Goal: Task Accomplishment & Management: Use online tool/utility

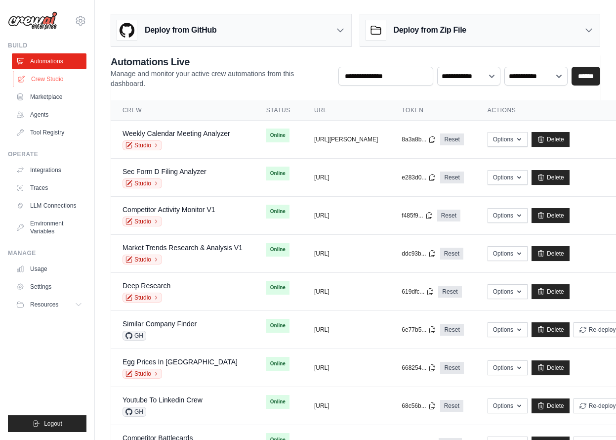
click at [39, 80] on link "Crew Studio" at bounding box center [50, 79] width 75 height 16
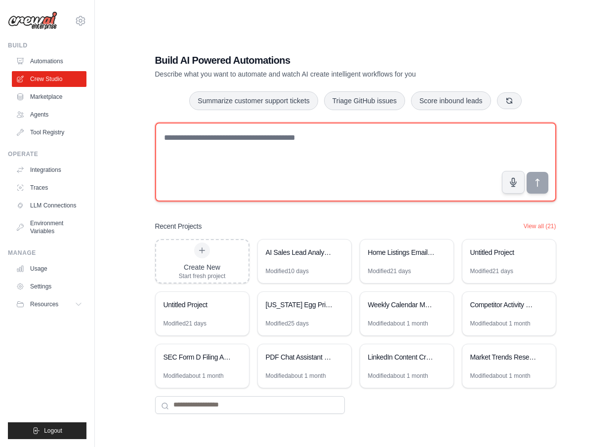
click at [212, 157] on textarea at bounding box center [355, 162] width 401 height 79
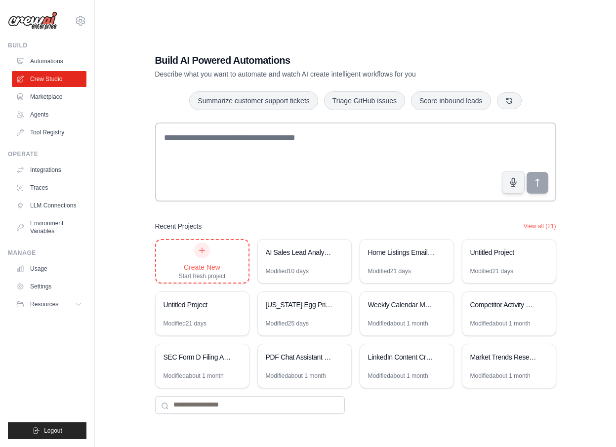
click at [214, 246] on div "Create New Start fresh project" at bounding box center [202, 262] width 47 height 38
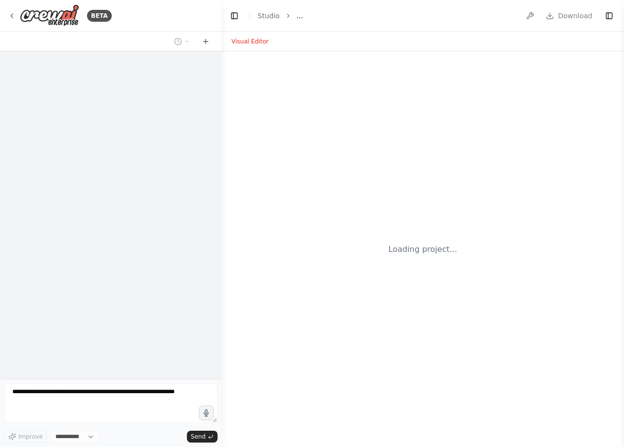
select select "****"
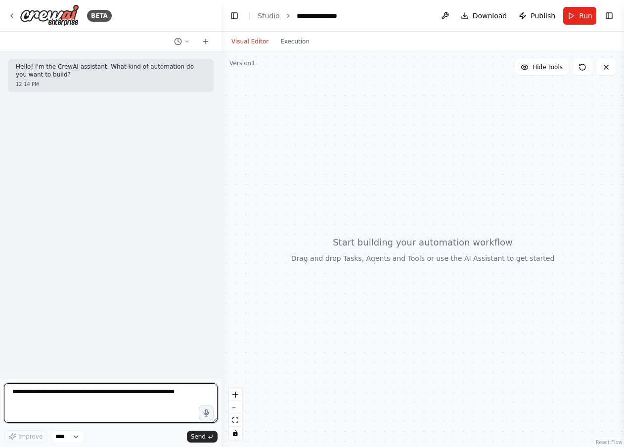
click at [101, 403] on textarea at bounding box center [111, 404] width 214 height 40
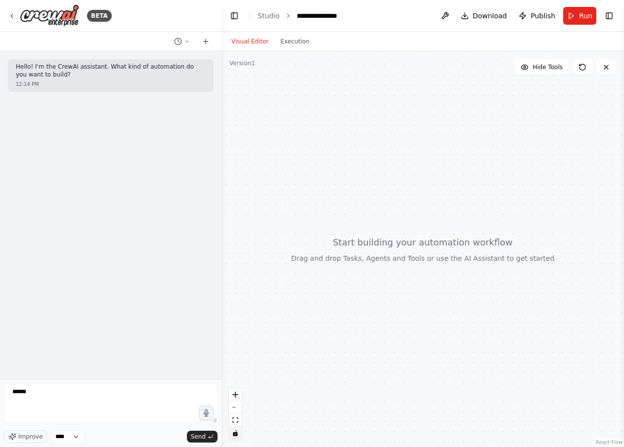
click at [235, 435] on icon "toggle interactivity" at bounding box center [235, 434] width 4 height 6
click at [237, 433] on icon "toggle interactivity" at bounding box center [235, 434] width 4 height 6
click at [80, 390] on textarea "*****" at bounding box center [111, 404] width 214 height 40
click at [237, 436] on icon "toggle interactivity" at bounding box center [235, 434] width 4 height 6
drag, startPoint x: 74, startPoint y: 386, endPoint x: 66, endPoint y: 394, distance: 11.2
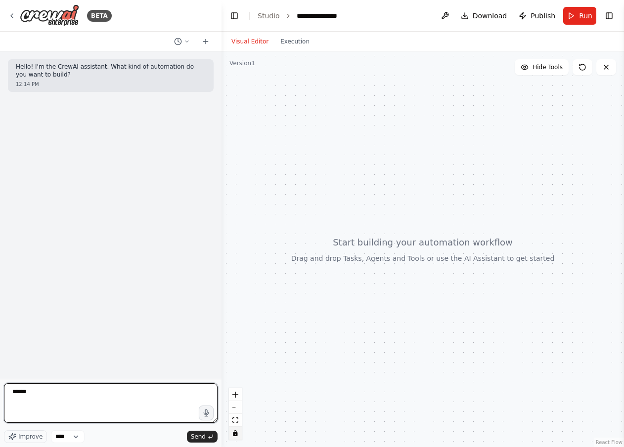
click at [74, 387] on textarea "*****" at bounding box center [111, 404] width 214 height 40
click at [64, 396] on textarea "*****" at bounding box center [111, 404] width 214 height 40
click at [234, 437] on button "toggle interactivity" at bounding box center [235, 433] width 13 height 13
click at [84, 395] on textarea "*****" at bounding box center [111, 404] width 214 height 40
type textarea "*"
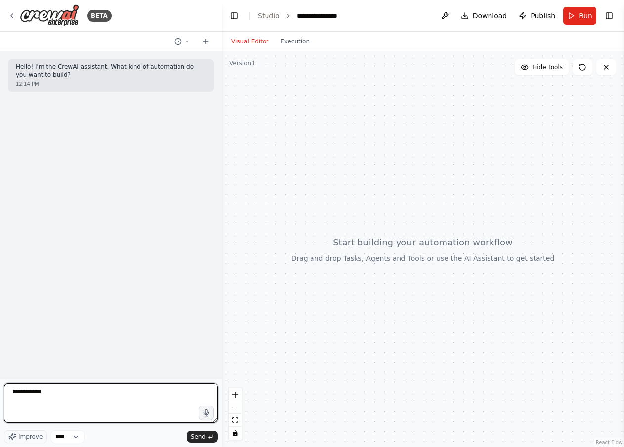
click at [104, 398] on textarea "**********" at bounding box center [111, 404] width 214 height 40
paste textarea "**********"
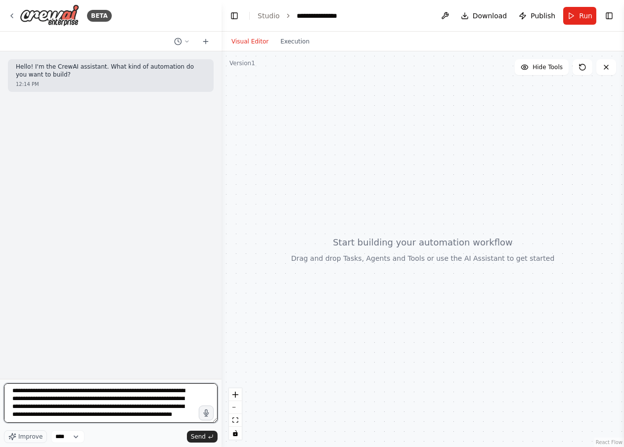
scroll to position [12, 0]
type textarea "**********"
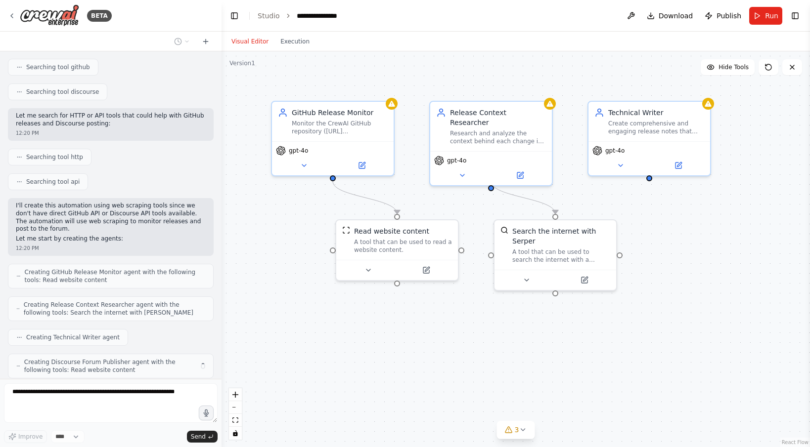
scroll to position [269, 0]
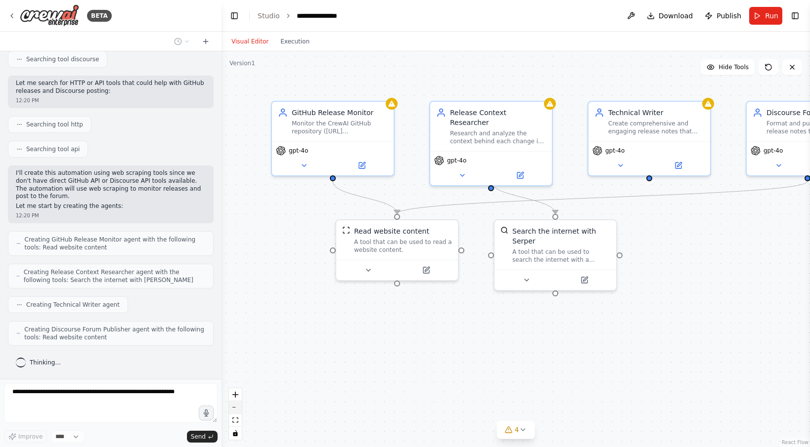
click at [236, 405] on button "zoom out" at bounding box center [235, 407] width 13 height 13
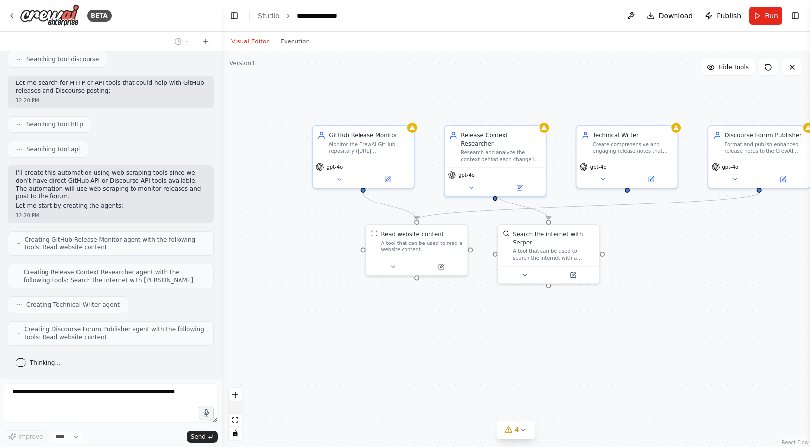
click at [236, 405] on button "zoom out" at bounding box center [235, 407] width 13 height 13
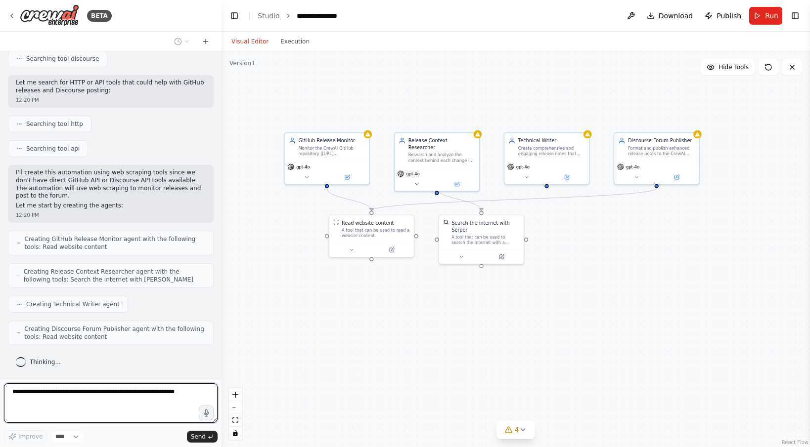
drag, startPoint x: 630, startPoint y: 309, endPoint x: 563, endPoint y: 289, distance: 70.2
click at [563, 289] on div ".deletable-edge-delete-btn { width: 20px; height: 20px; border: 0px solid #ffff…" at bounding box center [515, 249] width 588 height 396
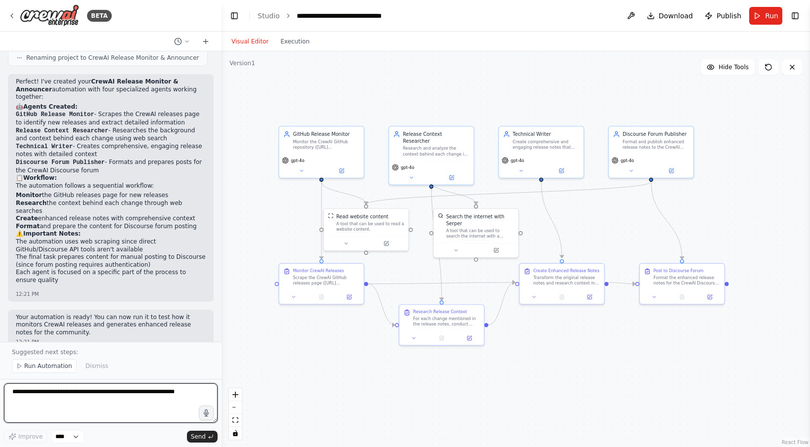
scroll to position [779, 0]
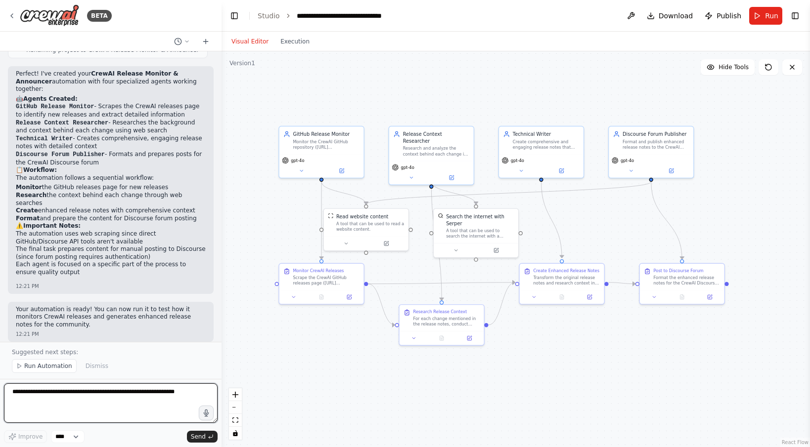
click at [118, 403] on textarea at bounding box center [111, 404] width 214 height 40
type textarea "**********"
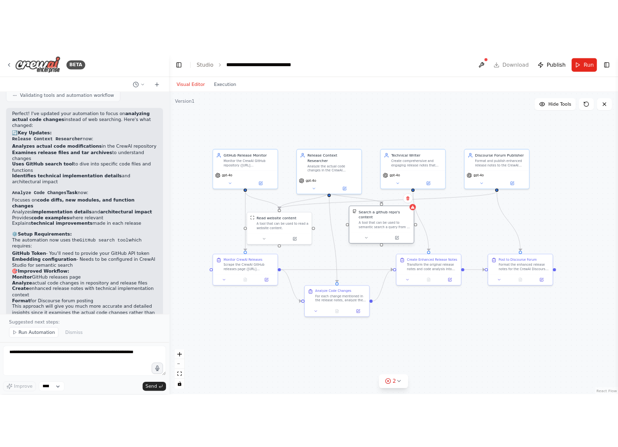
scroll to position [1607, 0]
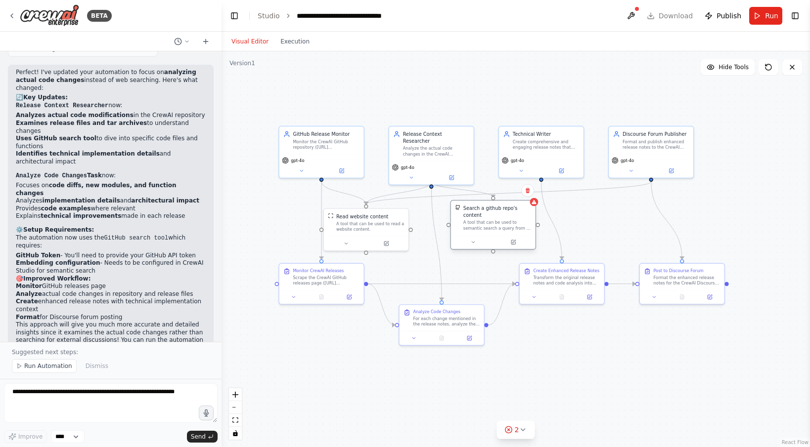
drag, startPoint x: 462, startPoint y: 230, endPoint x: 482, endPoint y: 225, distance: 20.9
click at [482, 225] on div "A tool that can be used to semantic search a query from a github repo's content…" at bounding box center [497, 225] width 68 height 11
click at [534, 205] on div at bounding box center [534, 202] width 8 height 8
click at [478, 240] on button at bounding box center [472, 242] width 39 height 8
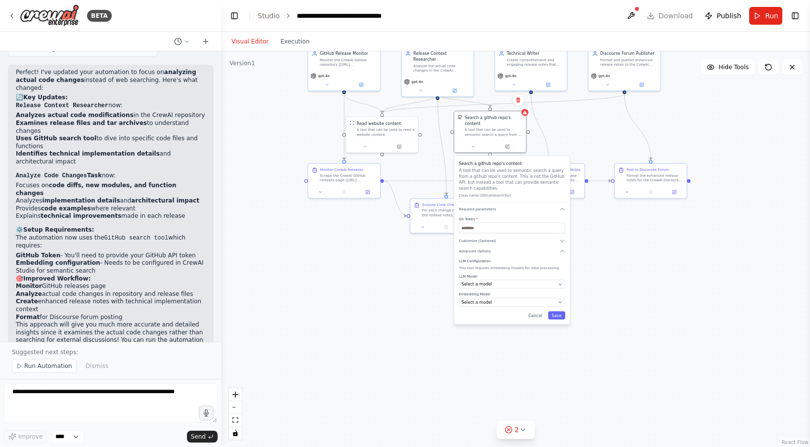
drag, startPoint x: 634, startPoint y: 346, endPoint x: 631, endPoint y: 228, distance: 118.2
click at [623, 228] on div ".deletable-edge-delete-btn { width: 20px; height: 20px; border: 0px solid #ffff…" at bounding box center [515, 249] width 588 height 396
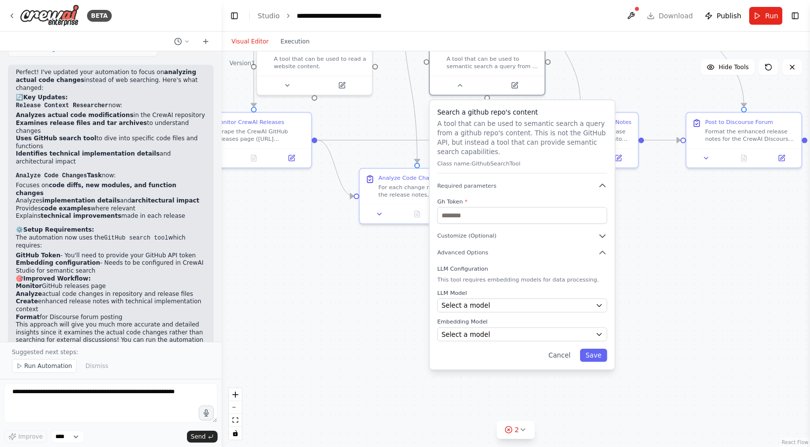
drag, startPoint x: 585, startPoint y: 266, endPoint x: 662, endPoint y: 268, distance: 76.6
click at [623, 268] on div ".deletable-edge-delete-btn { width: 20px; height: 20px; border: 0px solid #ffff…" at bounding box center [515, 249] width 588 height 396
click at [487, 218] on input "text" at bounding box center [522, 215] width 170 height 17
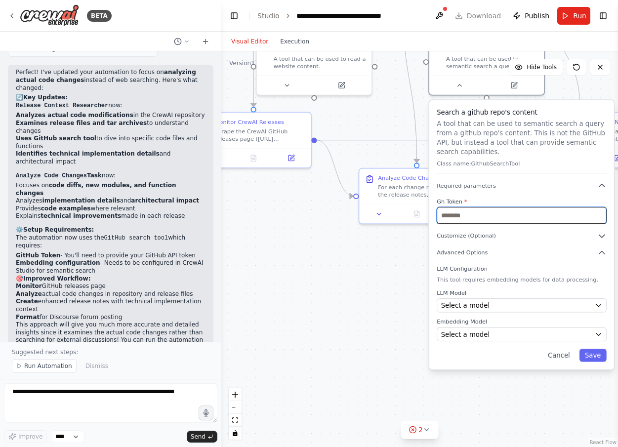
click at [477, 217] on input "text" at bounding box center [522, 215] width 170 height 17
paste input "**********"
type input "**********"
click at [516, 236] on button "Customize (Optional)" at bounding box center [522, 235] width 170 height 9
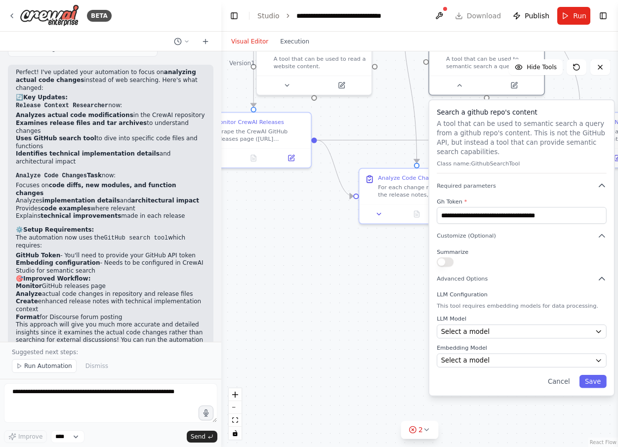
click at [447, 263] on button "button" at bounding box center [445, 262] width 17 height 9
click at [474, 280] on span "Advanced Options" at bounding box center [462, 278] width 51 height 7
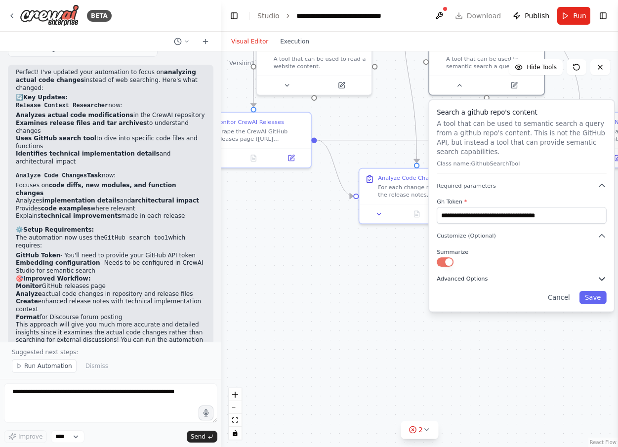
click at [481, 281] on span "Advanced Options" at bounding box center [462, 278] width 51 height 7
click at [607, 279] on div "**********" at bounding box center [522, 206] width 185 height 212
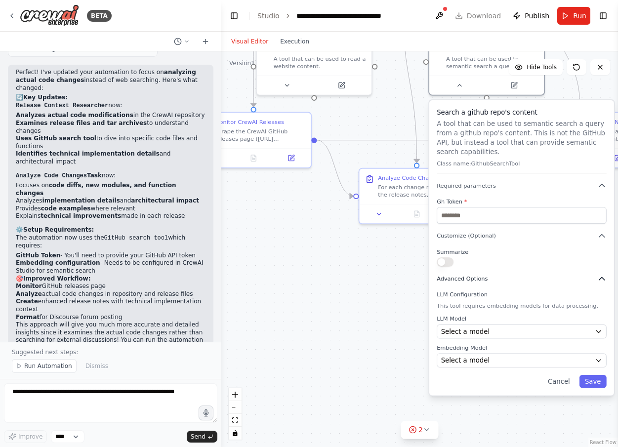
click at [605, 278] on icon "button" at bounding box center [602, 278] width 9 height 9
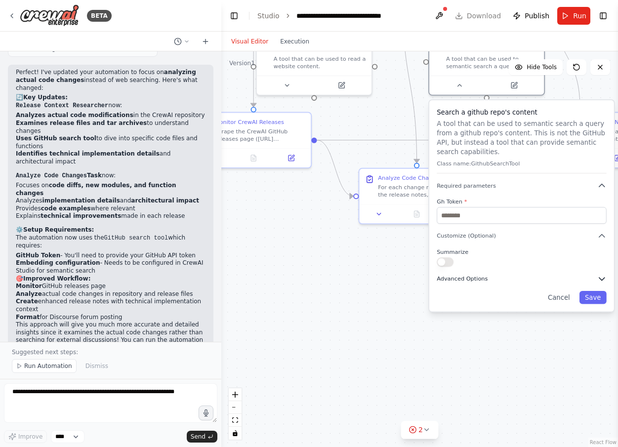
click at [605, 278] on icon "button" at bounding box center [602, 278] width 9 height 9
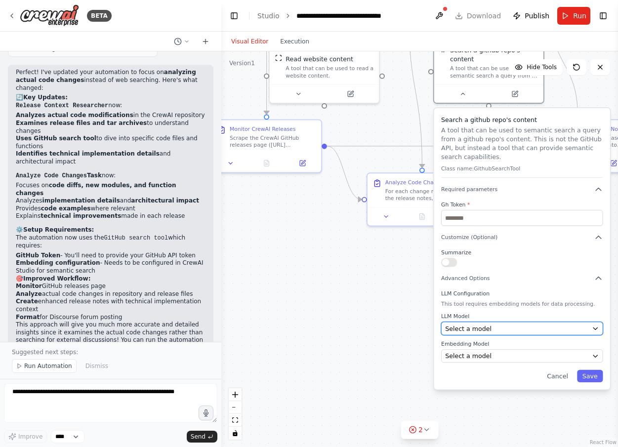
click at [499, 328] on div "Select a model" at bounding box center [516, 328] width 143 height 9
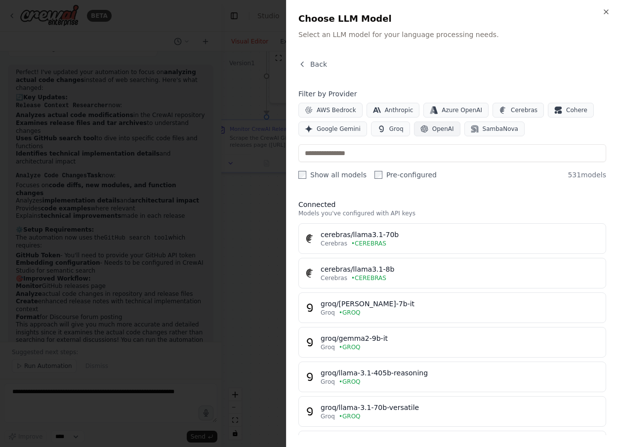
click at [439, 131] on span "OpenAI" at bounding box center [444, 129] width 22 height 8
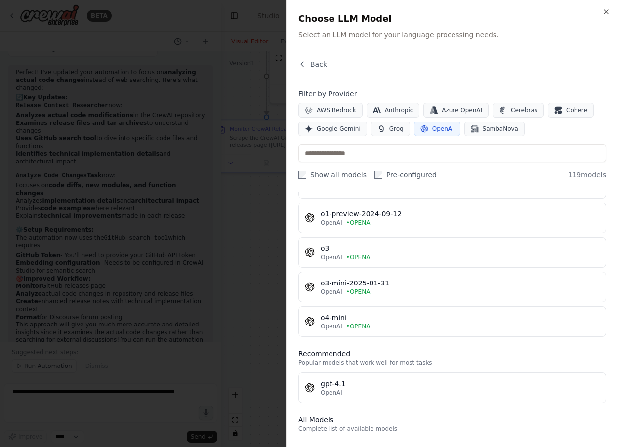
scroll to position [451, 0]
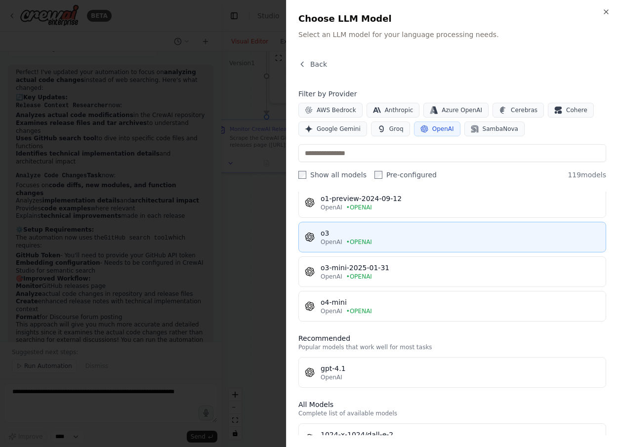
click at [370, 234] on div "o3" at bounding box center [460, 233] width 279 height 10
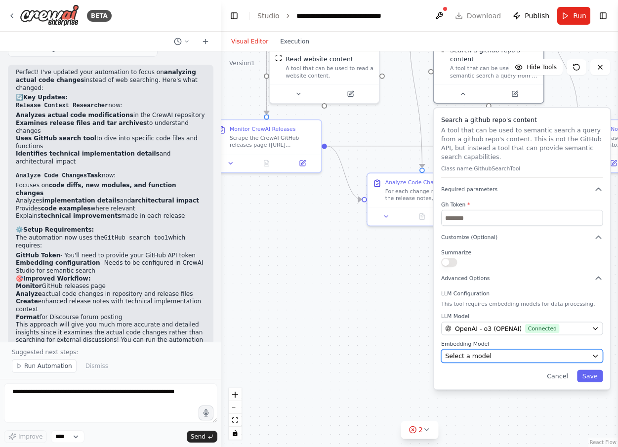
click at [485, 357] on span "Select a model" at bounding box center [468, 356] width 46 height 9
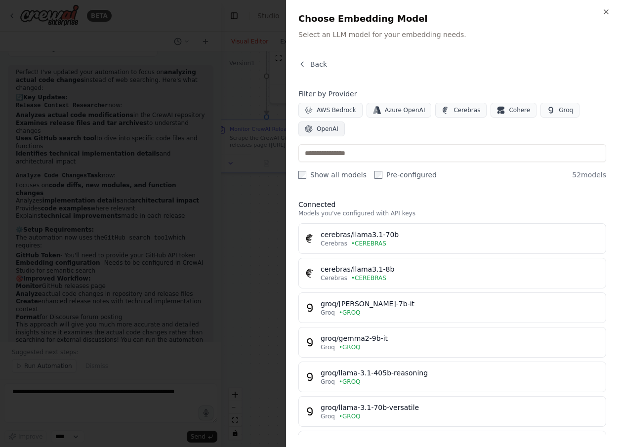
click at [316, 133] on button "OpenAI" at bounding box center [322, 129] width 46 height 15
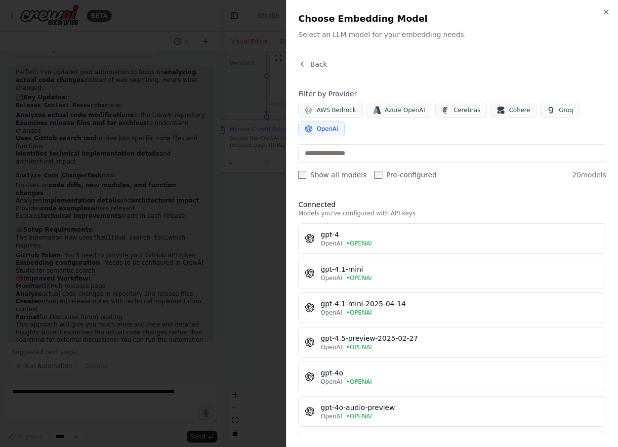
click at [321, 128] on span "OpenAI" at bounding box center [328, 129] width 22 height 8
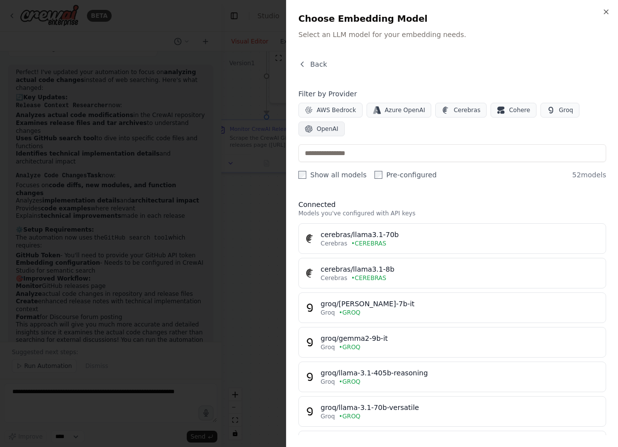
click at [310, 128] on icon "button" at bounding box center [309, 129] width 7 height 7
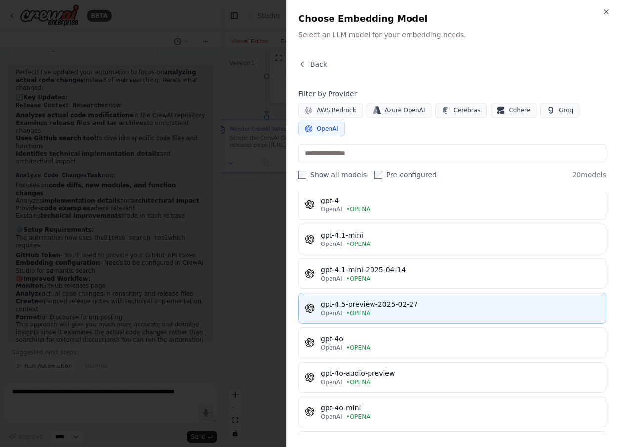
scroll to position [35, 0]
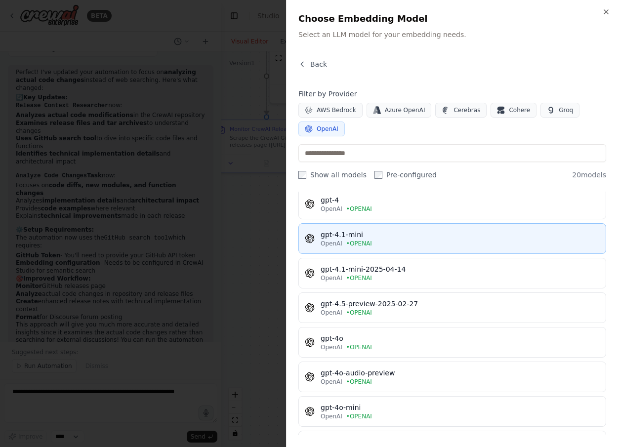
click at [408, 236] on div "gpt-4.1-mini" at bounding box center [460, 235] width 279 height 10
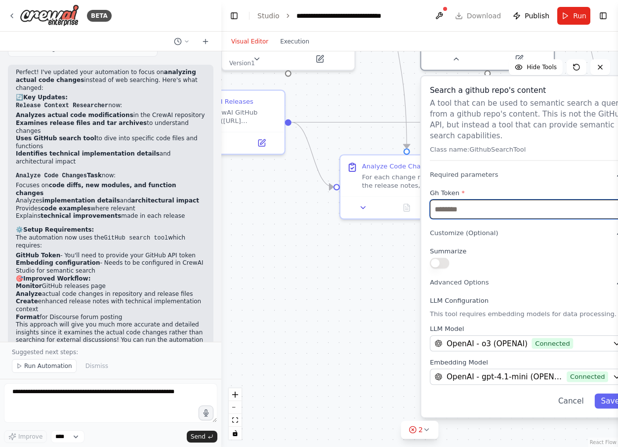
click at [465, 212] on input "text" at bounding box center [528, 209] width 196 height 19
paste input "**********"
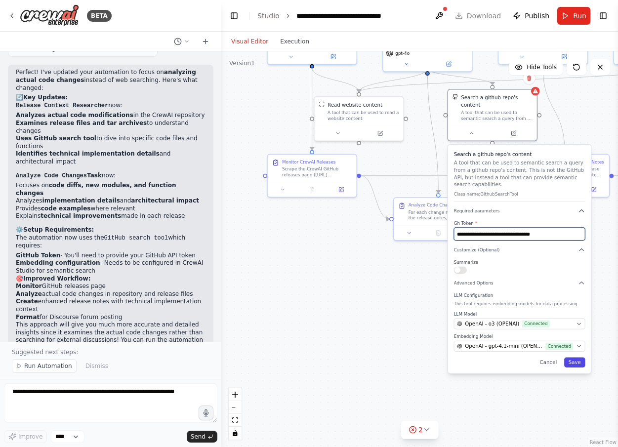
type input "**********"
click at [576, 364] on button "Save" at bounding box center [575, 362] width 21 height 10
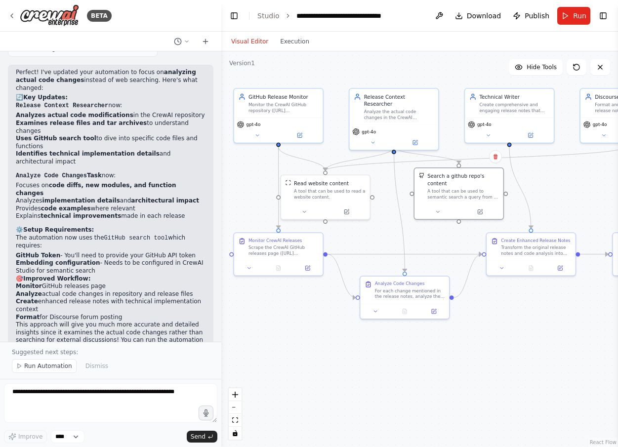
drag, startPoint x: 516, startPoint y: 262, endPoint x: 482, endPoint y: 342, distance: 86.4
click at [482, 341] on div ".deletable-edge-delete-btn { width: 20px; height: 20px; border: 0px solid #ffff…" at bounding box center [419, 249] width 397 height 396
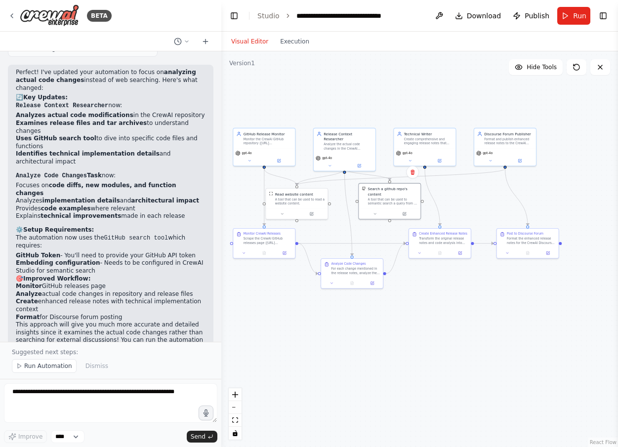
drag, startPoint x: 567, startPoint y: 344, endPoint x: 490, endPoint y: 305, distance: 85.8
click at [490, 305] on div ".deletable-edge-delete-btn { width: 20px; height: 20px; border: 0px solid #ffff…" at bounding box center [419, 249] width 397 height 396
click at [88, 395] on textarea at bounding box center [111, 404] width 214 height 40
click at [510, 252] on button at bounding box center [507, 252] width 17 height 6
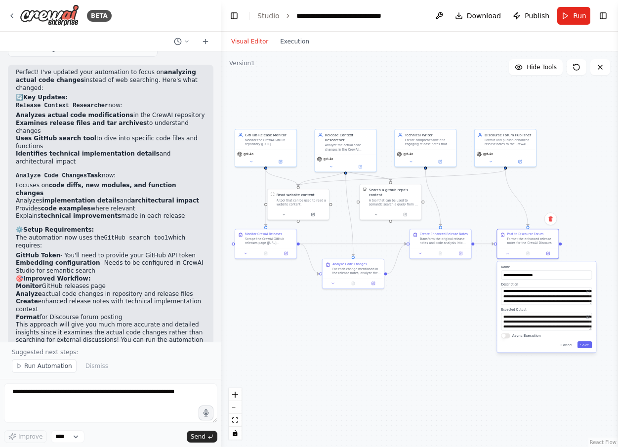
click at [414, 337] on div ".deletable-edge-delete-btn { width: 20px; height: 20px; border: 0px solid #ffff…" at bounding box center [419, 249] width 397 height 396
click at [44, 392] on textarea at bounding box center [111, 404] width 214 height 40
type textarea "**********"
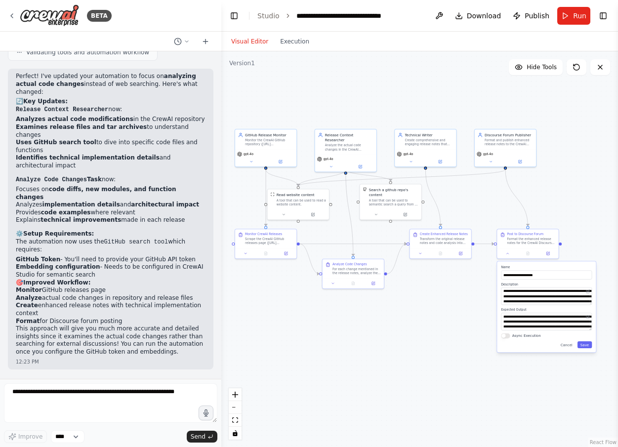
scroll to position [1629, 0]
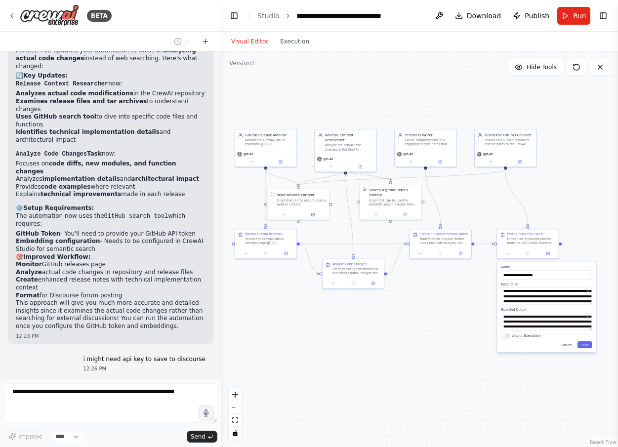
click at [570, 346] on button "Cancel" at bounding box center [567, 345] width 18 height 7
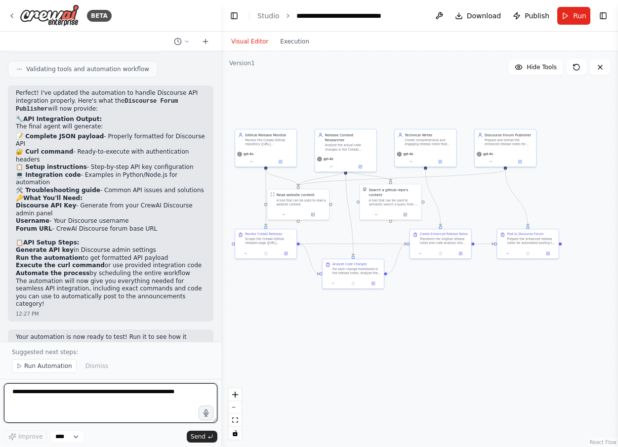
scroll to position [2244, 0]
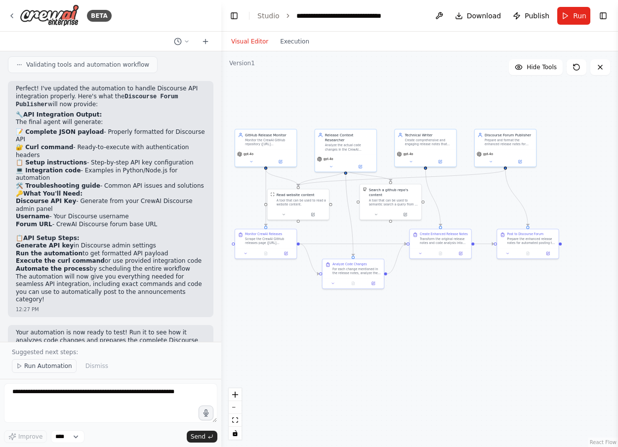
click at [62, 366] on span "Run Automation" at bounding box center [48, 366] width 48 height 8
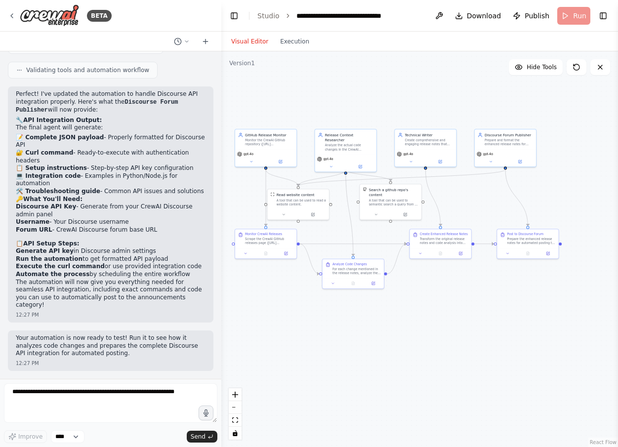
scroll to position [2207, 0]
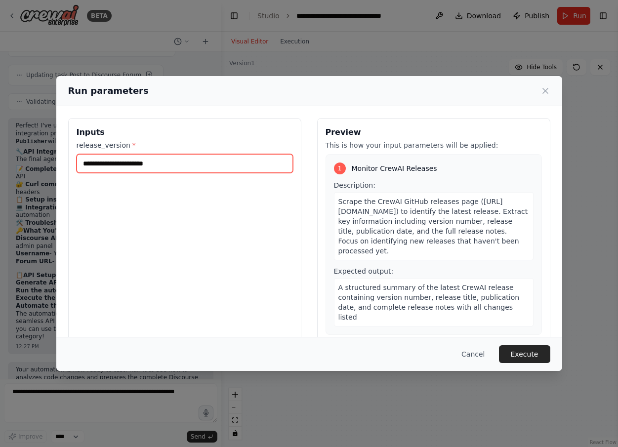
click at [138, 165] on input "release_version *" at bounding box center [185, 163] width 217 height 19
paste input "*******"
type input "*******"
click at [266, 219] on div "Inputs release_version * *******" at bounding box center [184, 235] width 233 height 234
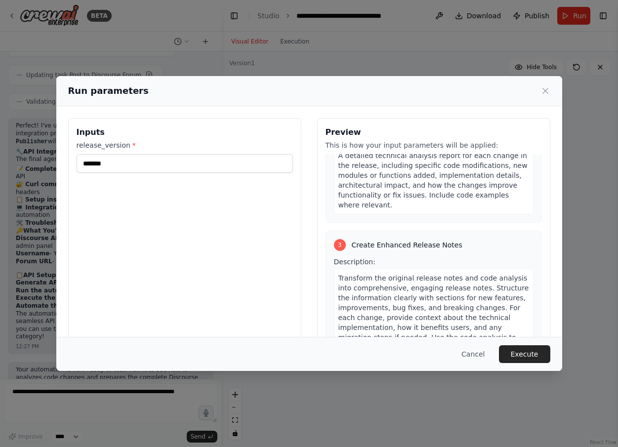
scroll to position [587, 0]
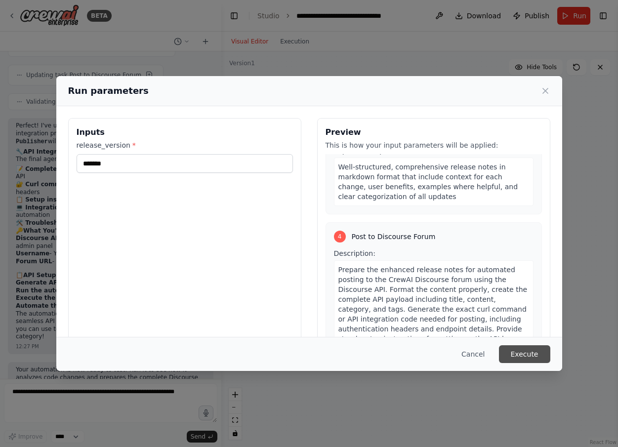
click at [523, 353] on button "Execute" at bounding box center [524, 355] width 51 height 18
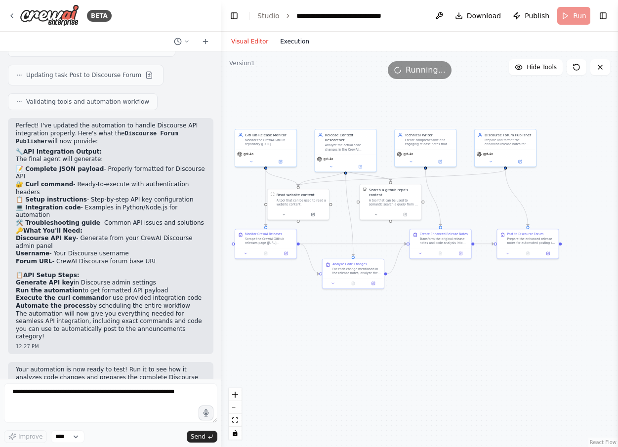
click at [287, 37] on button "Execution" at bounding box center [294, 42] width 41 height 12
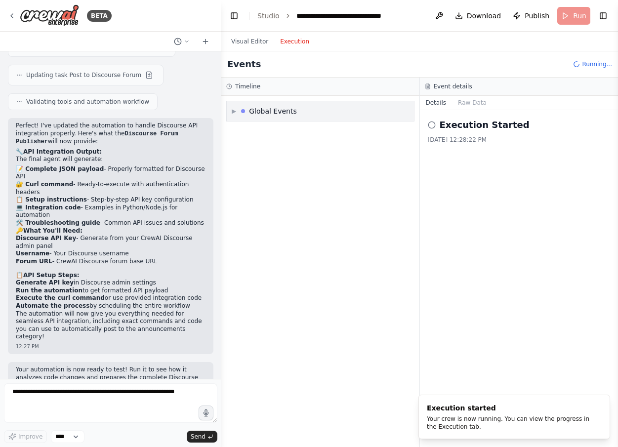
click at [232, 109] on span "▶" at bounding box center [234, 111] width 4 height 8
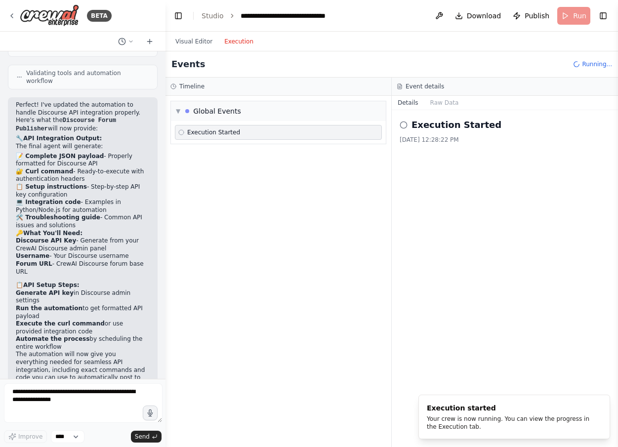
scroll to position [2635, 0]
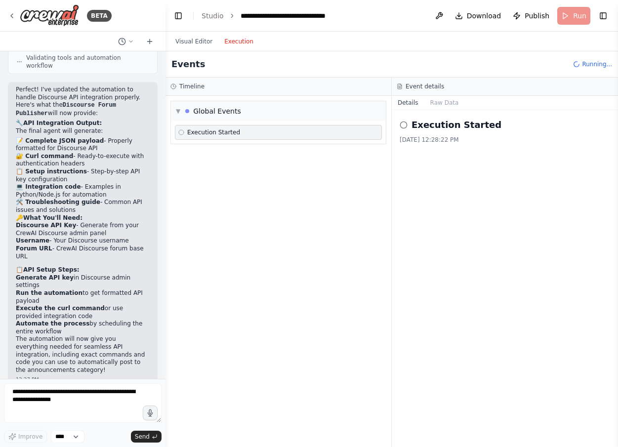
drag, startPoint x: 221, startPoint y: 195, endPoint x: 166, endPoint y: 193, distance: 55.4
click at [166, 193] on div "BETA Hello! I'm the CrewAI assistant. What kind of automation do you want to bu…" at bounding box center [309, 223] width 618 height 447
click at [443, 102] on button "Raw Data" at bounding box center [445, 103] width 41 height 14
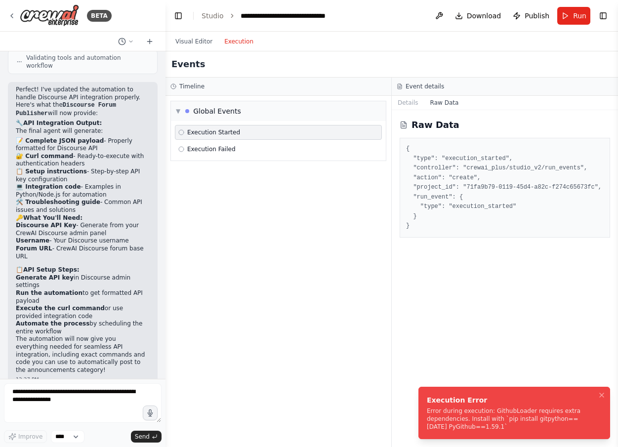
drag, startPoint x: 509, startPoint y: 421, endPoint x: 542, endPoint y: 417, distance: 33.4
click at [510, 421] on div "Error during execution: GithubLoader requires extra dependencies. Install with …" at bounding box center [512, 419] width 171 height 24
click at [608, 394] on button "Notifications (F8)" at bounding box center [602, 396] width 12 height 12
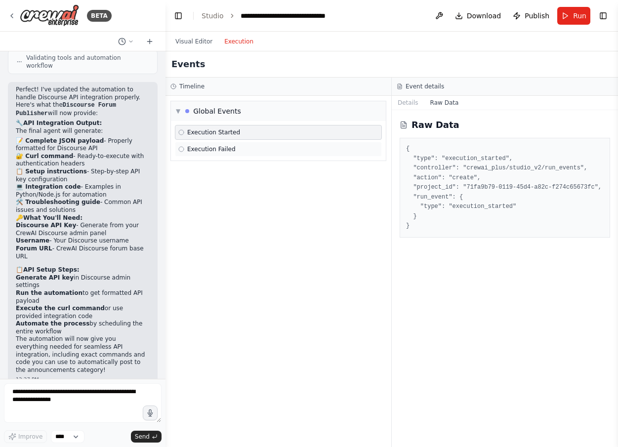
click at [196, 150] on span "Execution Failed" at bounding box center [211, 149] width 48 height 8
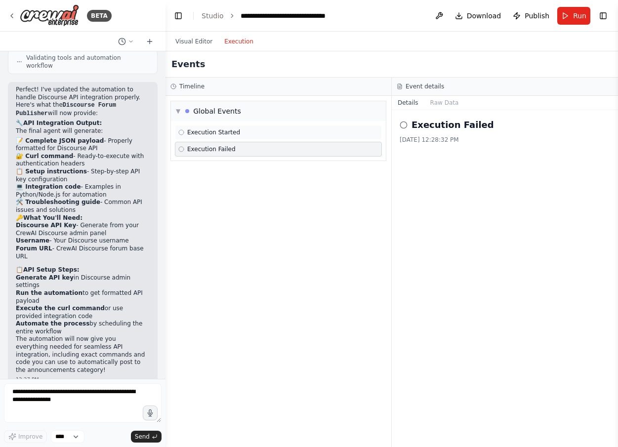
click at [210, 131] on span "Execution Started" at bounding box center [213, 133] width 53 height 8
click at [426, 101] on button "Raw Data" at bounding box center [445, 103] width 41 height 14
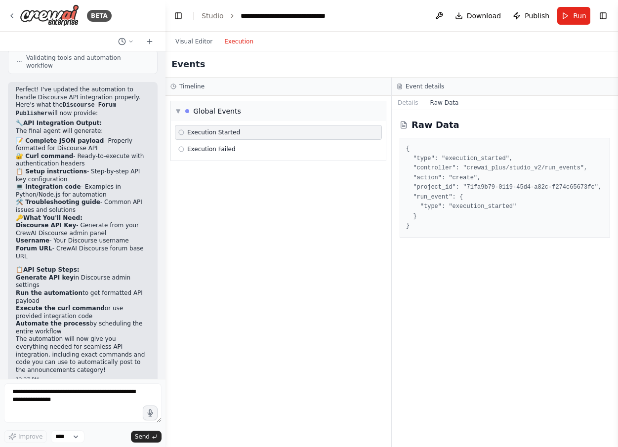
drag, startPoint x: 493, startPoint y: 226, endPoint x: 505, endPoint y: 181, distance: 47.1
click at [493, 225] on pre "{ "type": "execution_started", "controller": "crewai_plus/studio_v2/run_events"…" at bounding box center [505, 187] width 198 height 87
click at [579, 13] on span "Run" at bounding box center [579, 16] width 13 height 10
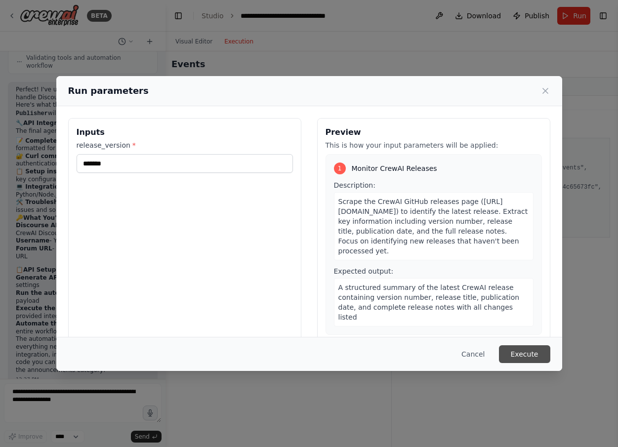
click at [527, 354] on button "Execute" at bounding box center [524, 355] width 51 height 18
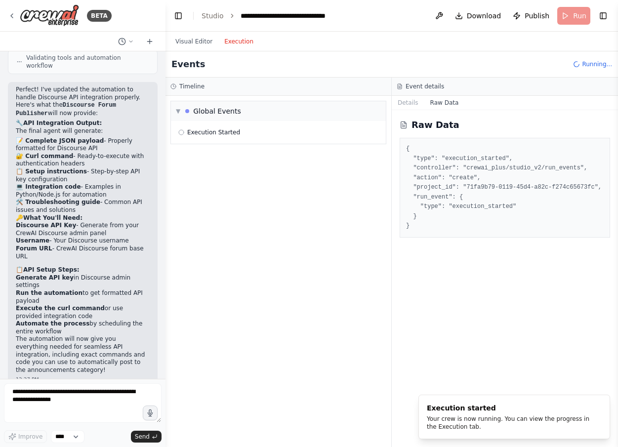
click at [436, 104] on button "Raw Data" at bounding box center [445, 103] width 41 height 14
click at [413, 102] on button "Details" at bounding box center [408, 103] width 33 height 14
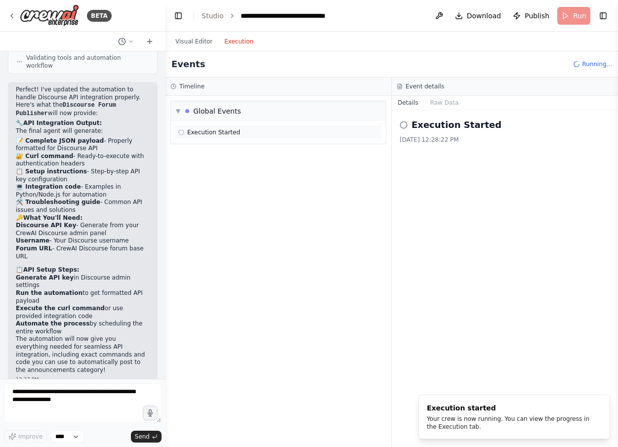
click at [262, 131] on div "Execution Started" at bounding box center [278, 133] width 200 height 8
click at [246, 133] on div "Execution Started" at bounding box center [278, 133] width 200 height 8
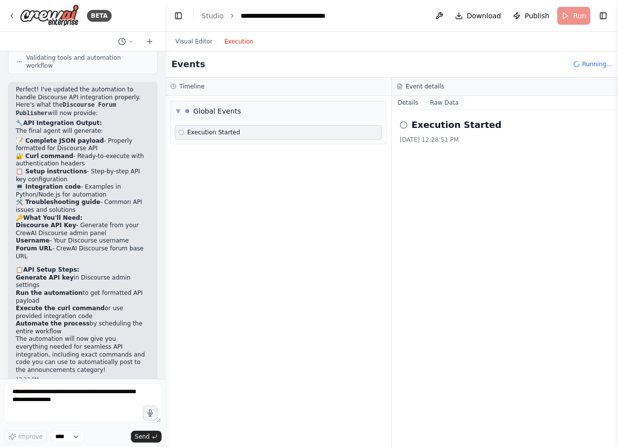
click at [451, 101] on button "Raw Data" at bounding box center [445, 103] width 41 height 14
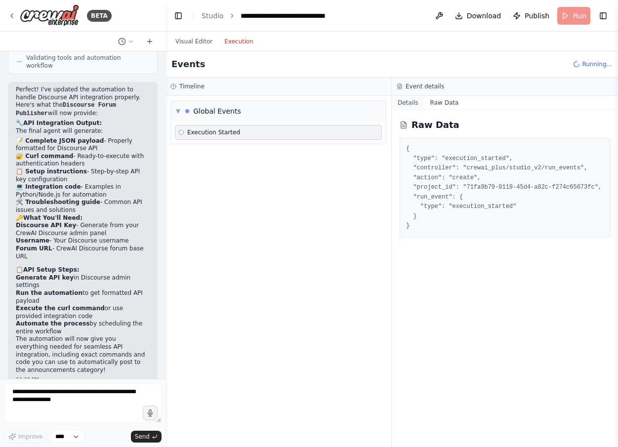
click at [405, 102] on button "Details" at bounding box center [408, 103] width 33 height 14
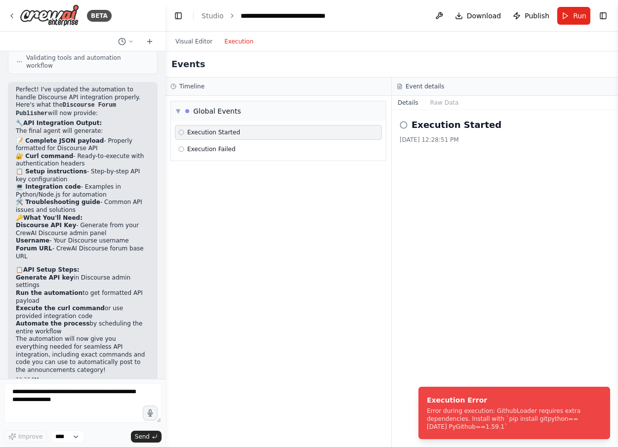
drag, startPoint x: 480, startPoint y: 429, endPoint x: 410, endPoint y: 392, distance: 79.2
click at [411, 392] on ol "Execution Error Error during execution: GithubLoader requires extra dependencie…" at bounding box center [515, 413] width 208 height 68
drag, startPoint x: 481, startPoint y: 428, endPoint x: 432, endPoint y: 407, distance: 53.9
click at [435, 404] on div "Execution Error Error during execution: GithubLoader requires extra dependencie…" at bounding box center [512, 413] width 171 height 36
click at [33, 405] on textarea at bounding box center [83, 404] width 158 height 40
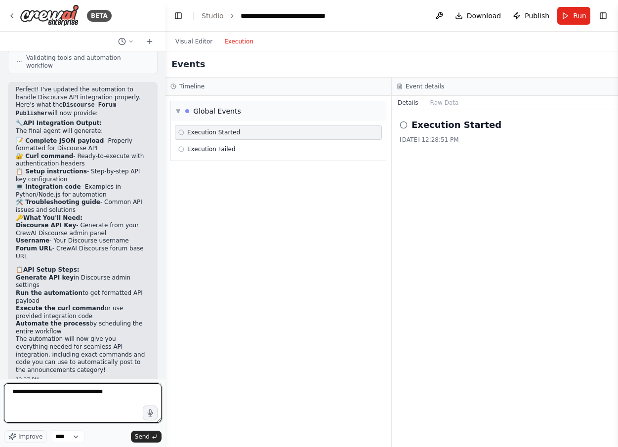
type textarea "**********"
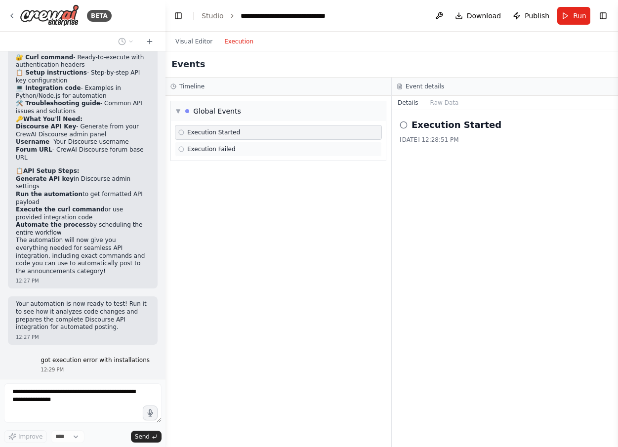
click at [244, 145] on div "Execution Failed" at bounding box center [278, 149] width 200 height 8
click at [443, 94] on div "Event details" at bounding box center [505, 87] width 226 height 18
click at [441, 105] on button "Raw Data" at bounding box center [445, 103] width 41 height 14
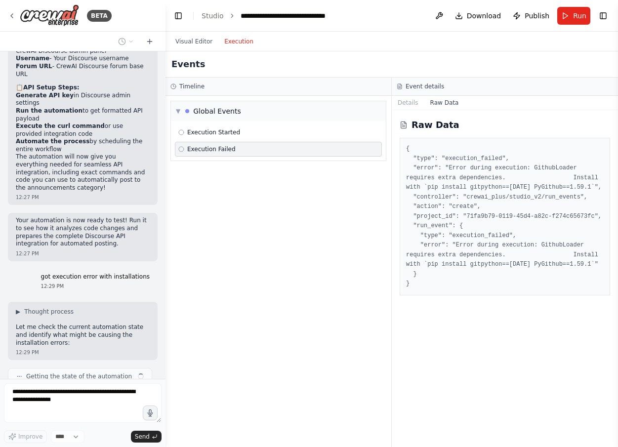
scroll to position [2825, 0]
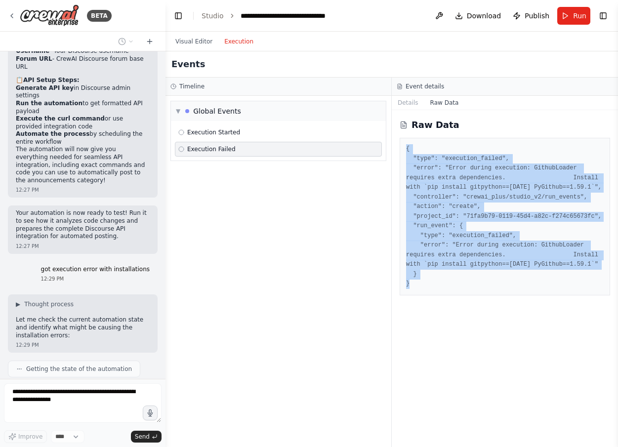
drag, startPoint x: 415, startPoint y: 281, endPoint x: 399, endPoint y: 150, distance: 132.4
click at [399, 150] on div "Raw Data { "type": "execution_failed", "error": "Error during execution: Github…" at bounding box center [505, 278] width 226 height 337
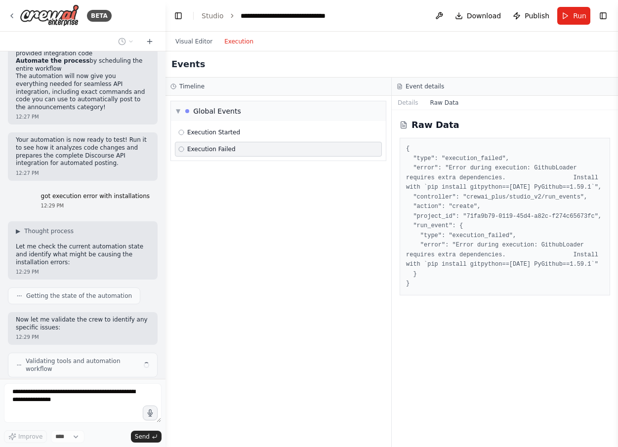
scroll to position [2890, 0]
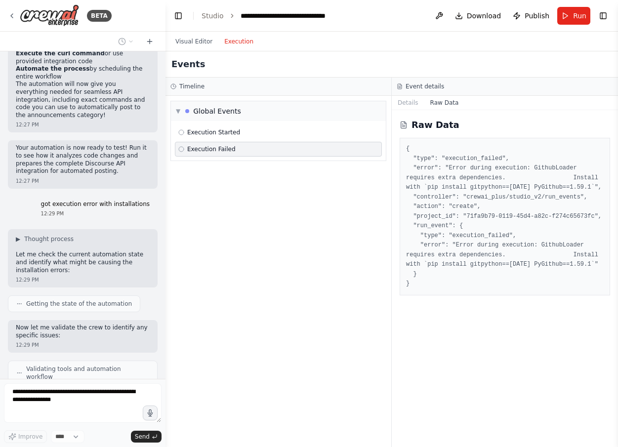
click at [23, 386] on form "Improve **** Send" at bounding box center [83, 413] width 166 height 68
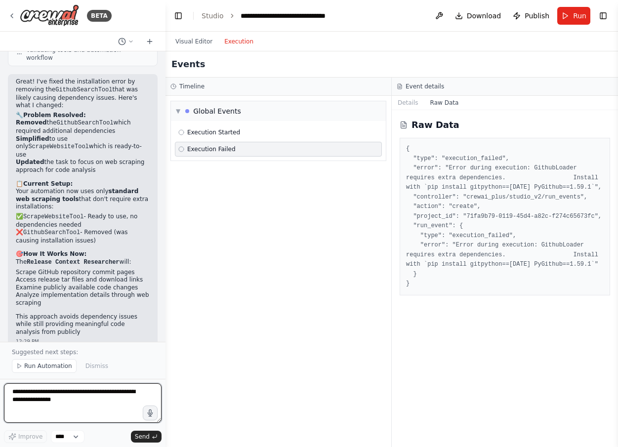
scroll to position [3638, 0]
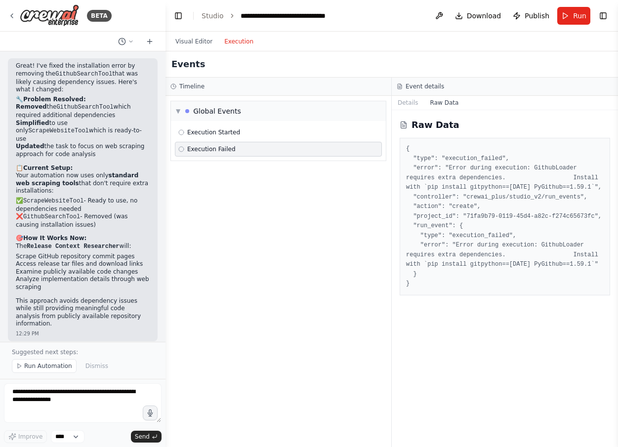
click at [506, 264] on pre "{ "type": "execution_failed", "error": "Error during execution: GithubLoader re…" at bounding box center [505, 216] width 198 height 145
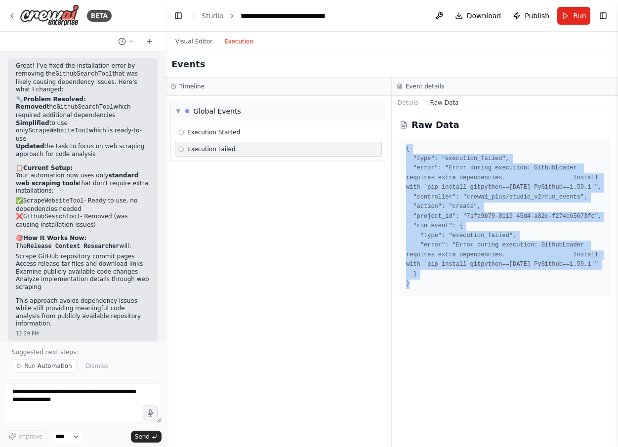
drag, startPoint x: 416, startPoint y: 284, endPoint x: 399, endPoint y: 137, distance: 148.3
click at [399, 137] on div "Raw Data { "type": "execution_failed", "error": "Error during execution: Github…" at bounding box center [505, 278] width 226 height 337
copy pre "{ "type": "execution_failed", "error": "Error during execution: GithubLoader re…"
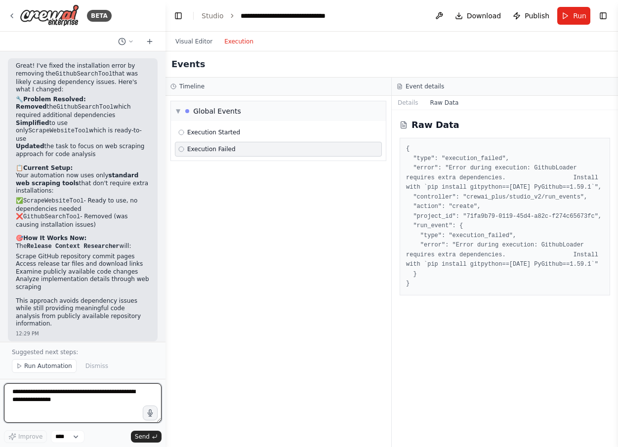
click at [78, 395] on textarea at bounding box center [83, 404] width 158 height 40
paste textarea "**********"
type textarea "**********"
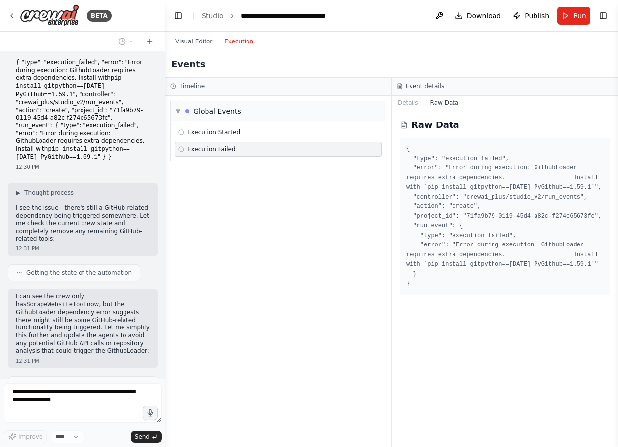
scroll to position [4022, 0]
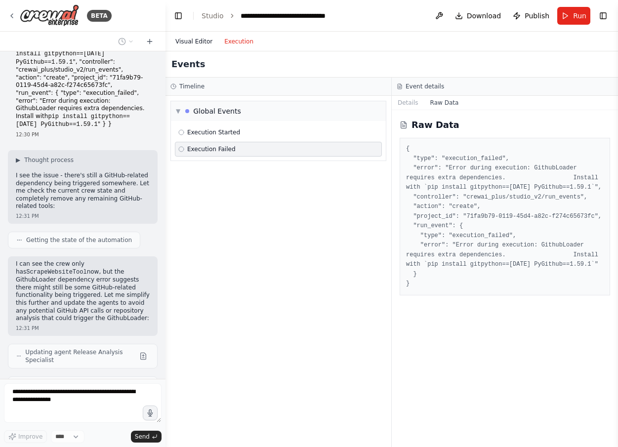
click at [205, 42] on button "Visual Editor" at bounding box center [194, 42] width 49 height 12
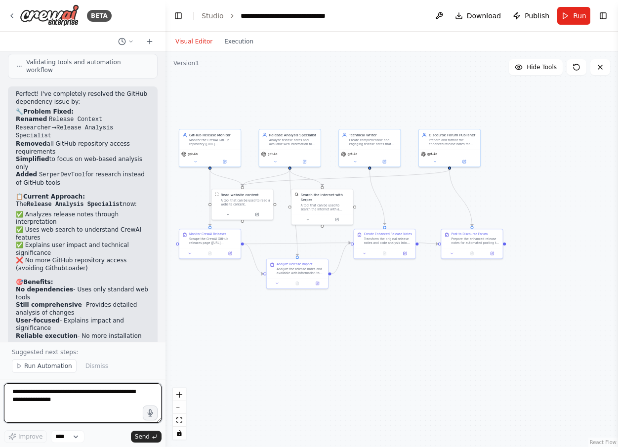
scroll to position [4481, 0]
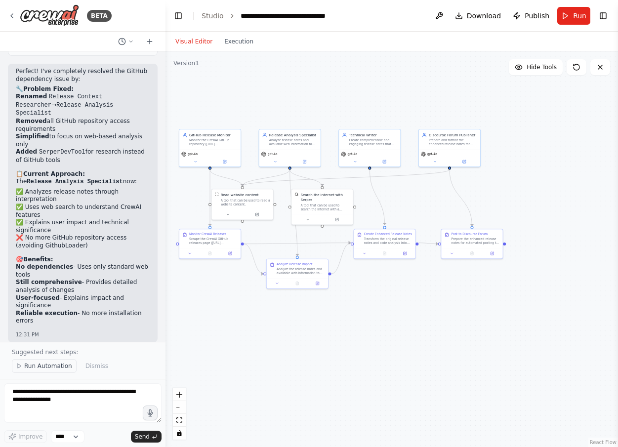
click at [54, 367] on span "Run Automation" at bounding box center [48, 366] width 48 height 8
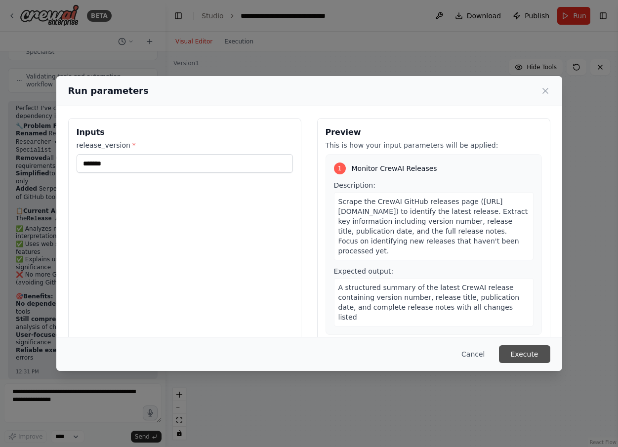
click at [524, 352] on button "Execute" at bounding box center [524, 355] width 51 height 18
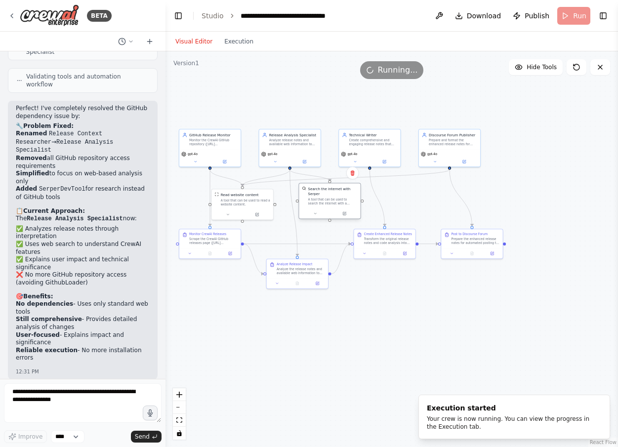
drag, startPoint x: 310, startPoint y: 200, endPoint x: 320, endPoint y: 195, distance: 10.6
click at [320, 195] on div "Search the internet with Serper" at bounding box center [332, 191] width 49 height 10
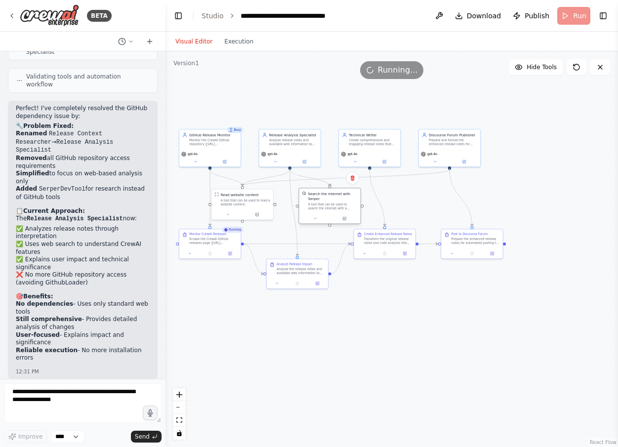
drag, startPoint x: 327, startPoint y: 197, endPoint x: 329, endPoint y: 203, distance: 5.8
click at [329, 203] on div "A tool that can be used to search the internet with a search_query. Supports di…" at bounding box center [332, 207] width 49 height 8
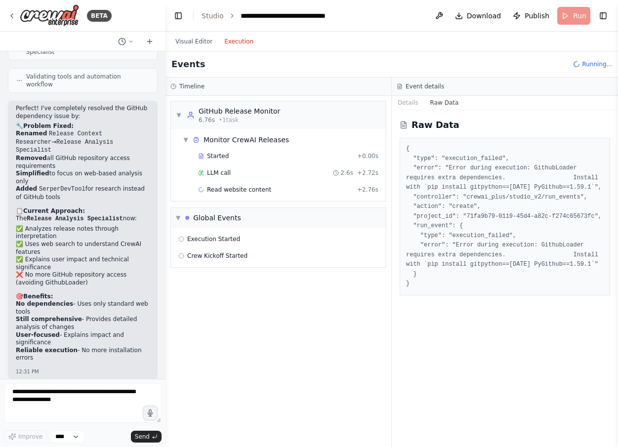
click at [231, 45] on button "Execution" at bounding box center [239, 42] width 41 height 12
click at [442, 104] on button "Raw Data" at bounding box center [445, 103] width 41 height 14
click at [408, 100] on button "Details" at bounding box center [408, 103] width 33 height 14
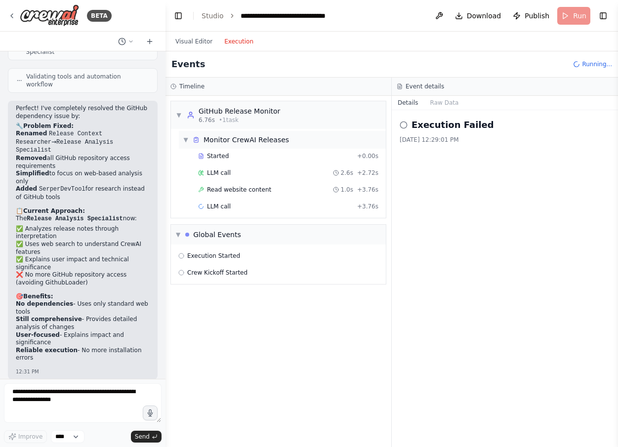
click at [227, 139] on div "Monitor CrewAI Releases" at bounding box center [247, 140] width 86 height 10
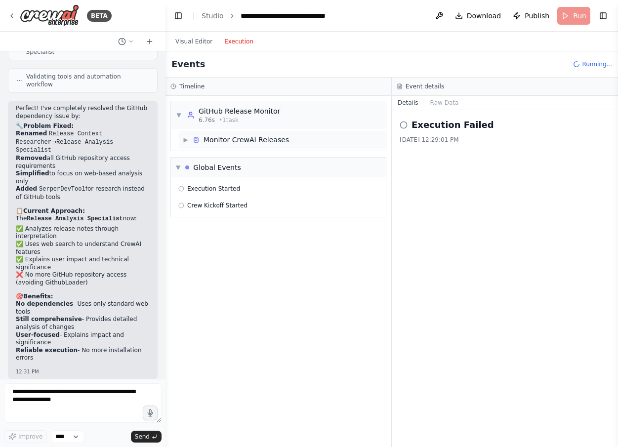
click at [227, 139] on div "Monitor CrewAI Releases" at bounding box center [247, 140] width 86 height 10
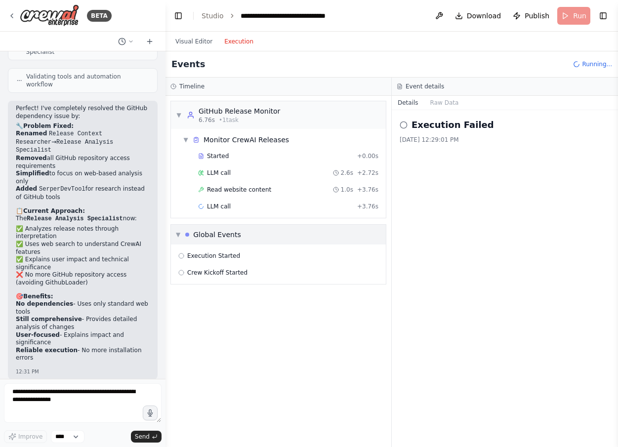
click at [180, 233] on span "▼" at bounding box center [178, 235] width 4 height 8
click at [219, 153] on span "Started" at bounding box center [218, 156] width 22 height 8
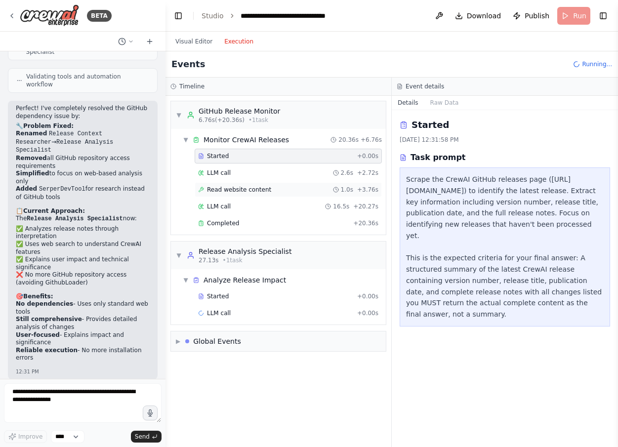
click at [219, 192] on span "Read website content" at bounding box center [239, 190] width 64 height 8
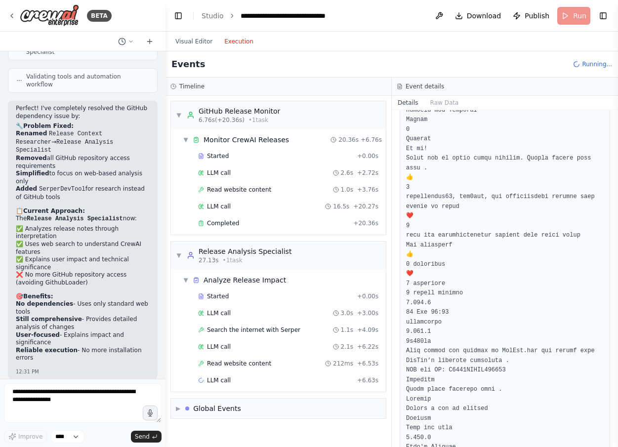
scroll to position [4198, 0]
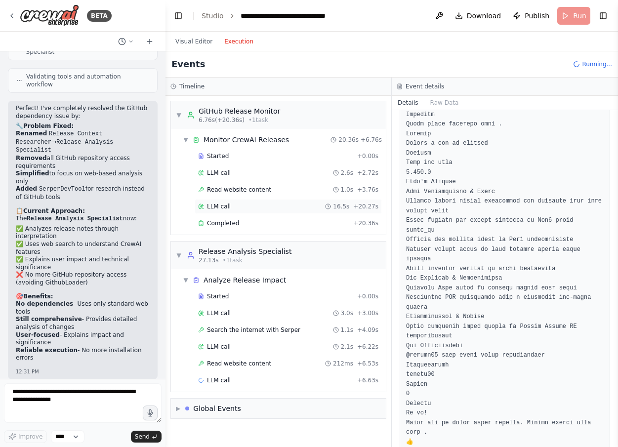
click at [226, 209] on span "LLM call" at bounding box center [219, 207] width 24 height 8
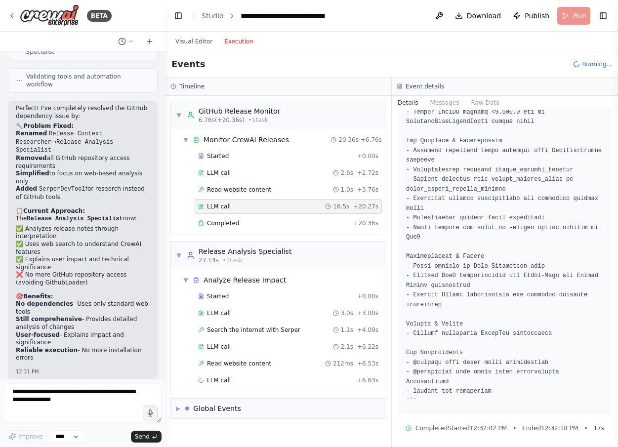
scroll to position [272, 0]
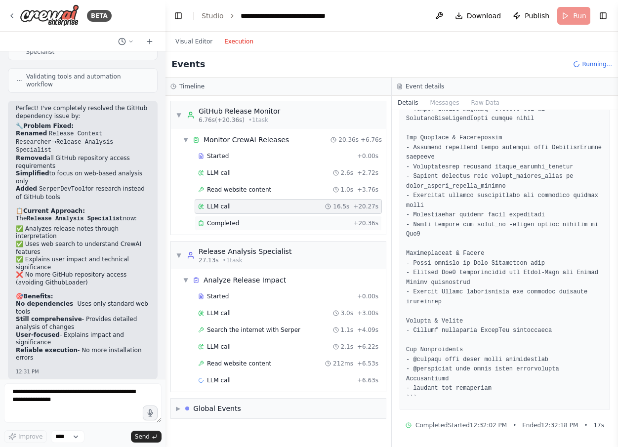
click at [216, 223] on span "Completed" at bounding box center [223, 223] width 32 height 8
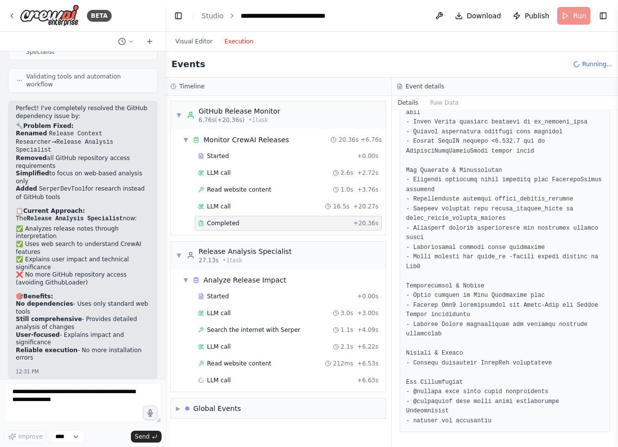
scroll to position [212, 0]
click at [227, 299] on span "Started" at bounding box center [218, 297] width 22 height 8
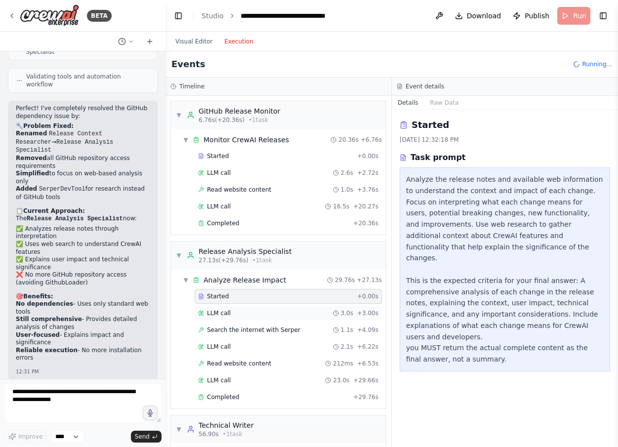
click at [212, 313] on span "LLM call" at bounding box center [219, 313] width 24 height 8
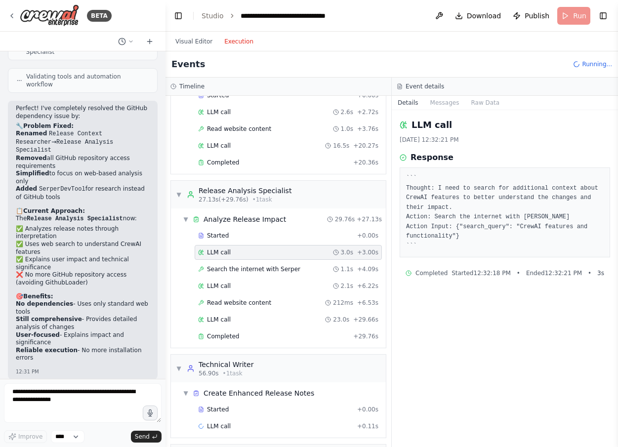
scroll to position [65, 0]
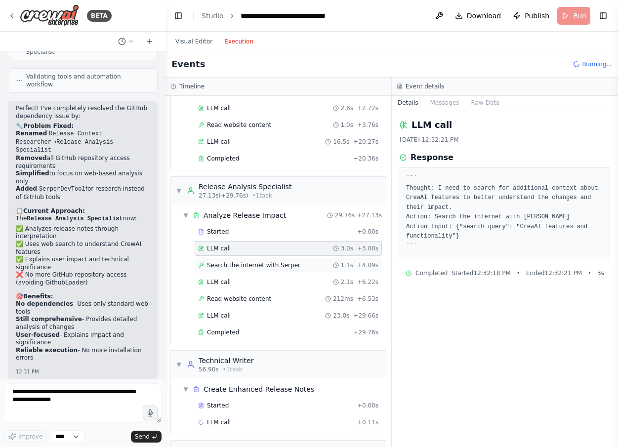
click at [246, 267] on span "Search the internet with Serper" at bounding box center [253, 266] width 93 height 8
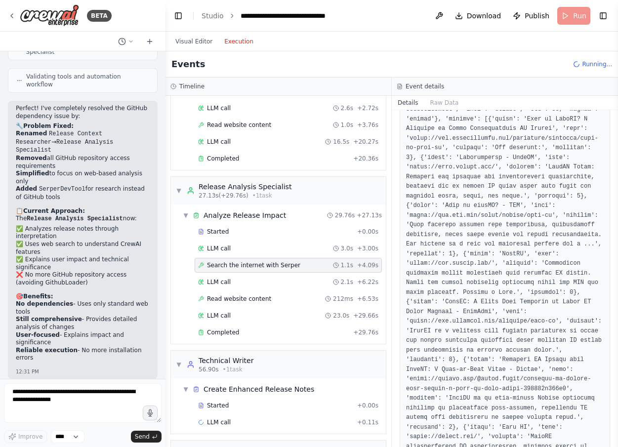
scroll to position [463, 0]
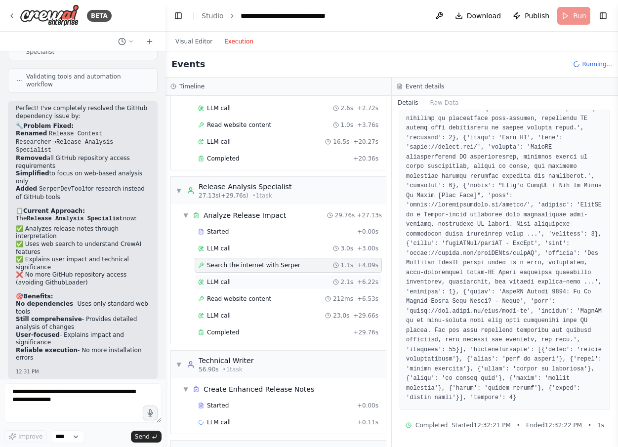
click at [210, 284] on span "LLM call" at bounding box center [219, 282] width 24 height 8
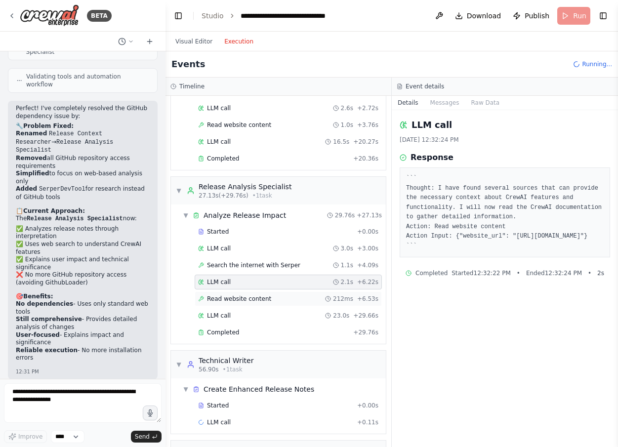
click at [221, 297] on span "Read website content" at bounding box center [239, 299] width 64 height 8
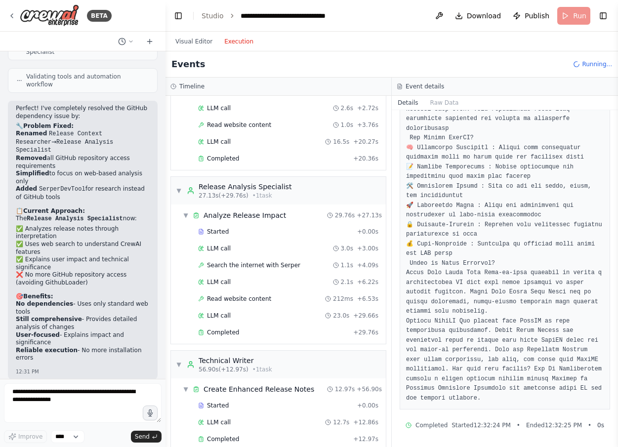
scroll to position [1533, 0]
click at [209, 314] on span "LLM call" at bounding box center [219, 316] width 24 height 8
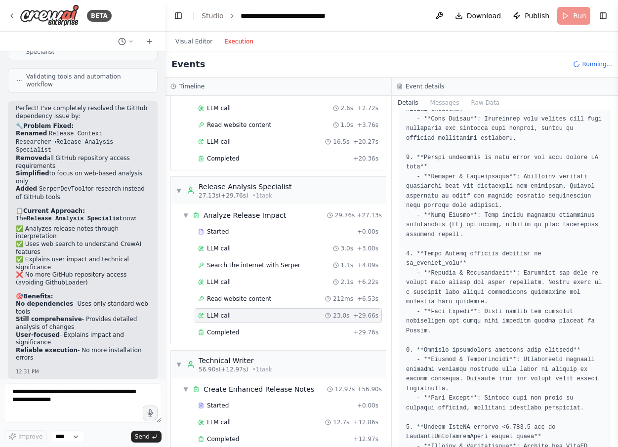
scroll to position [546, 0]
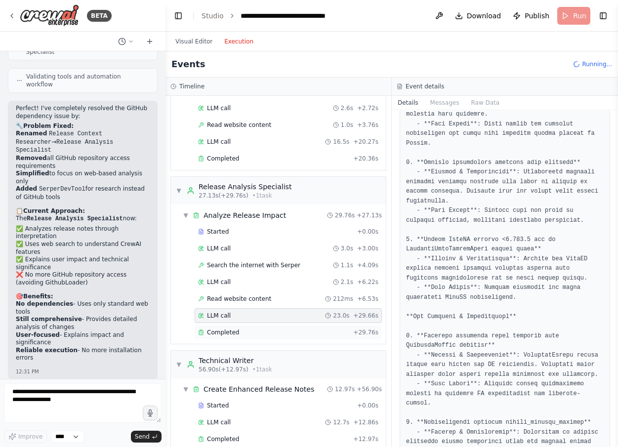
click at [221, 329] on span "Completed" at bounding box center [223, 333] width 32 height 8
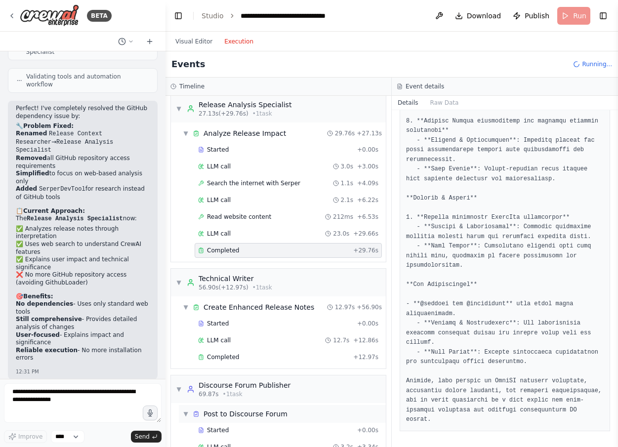
scroll to position [230, 0]
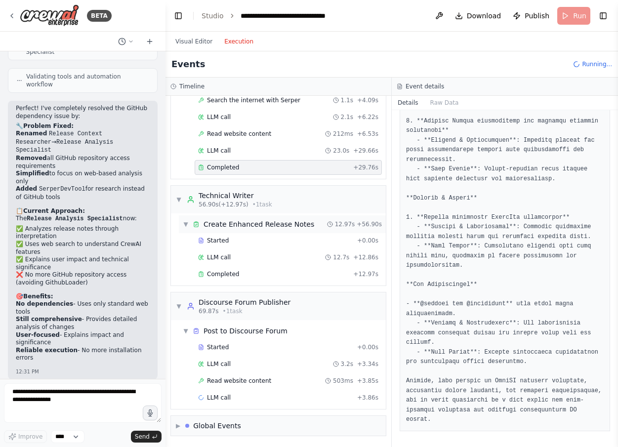
click at [219, 228] on div "Create Enhanced Release Notes" at bounding box center [259, 224] width 111 height 10
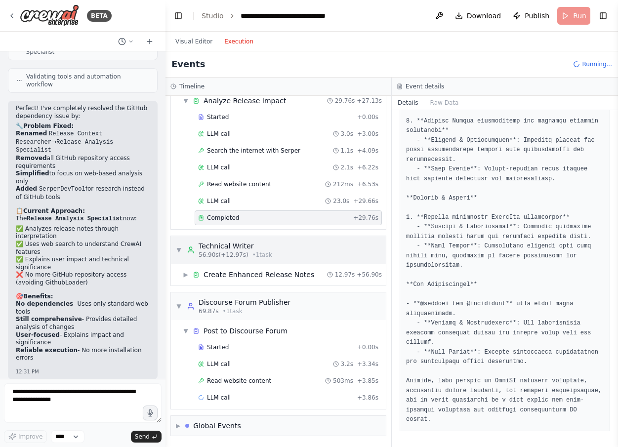
click at [215, 247] on div "Technical Writer" at bounding box center [236, 246] width 74 height 10
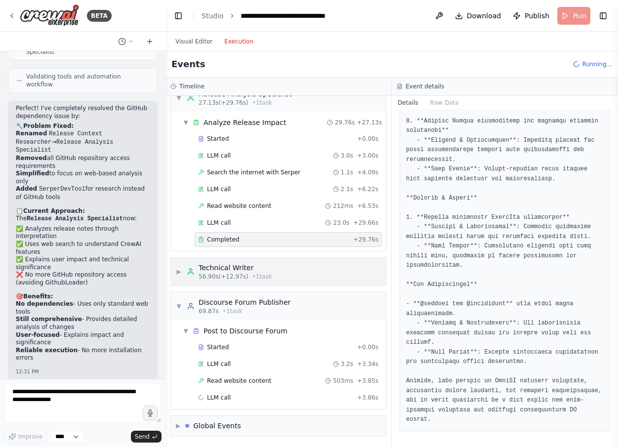
click at [224, 271] on div "Technical Writer" at bounding box center [236, 268] width 74 height 10
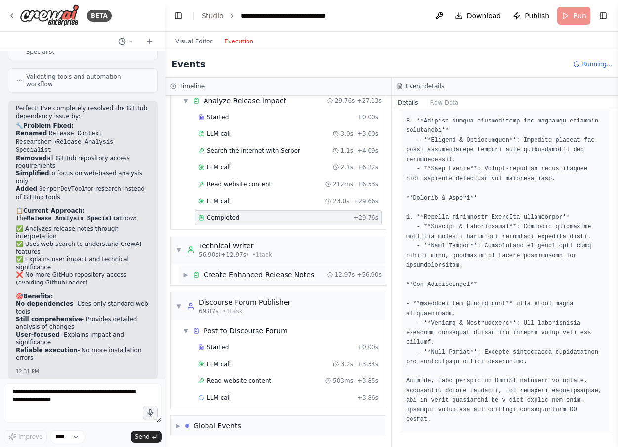
click at [222, 274] on div "Create Enhanced Release Notes" at bounding box center [259, 275] width 111 height 10
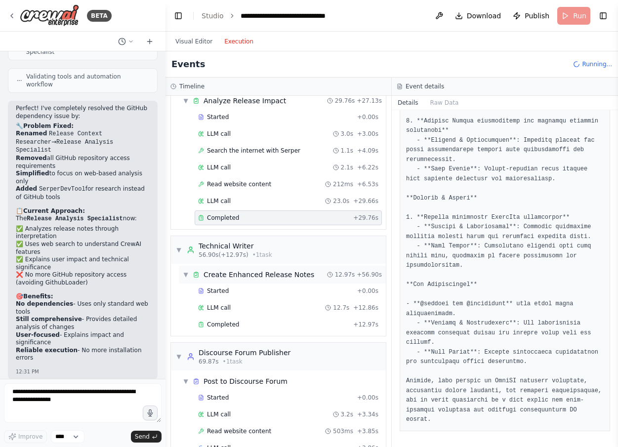
scroll to position [230, 0]
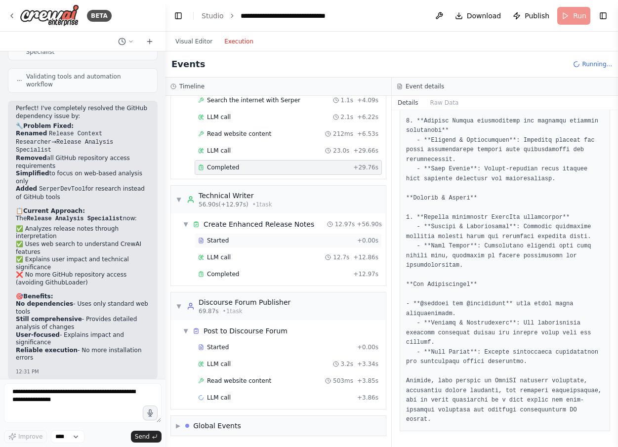
click at [219, 239] on span "Started" at bounding box center [218, 241] width 22 height 8
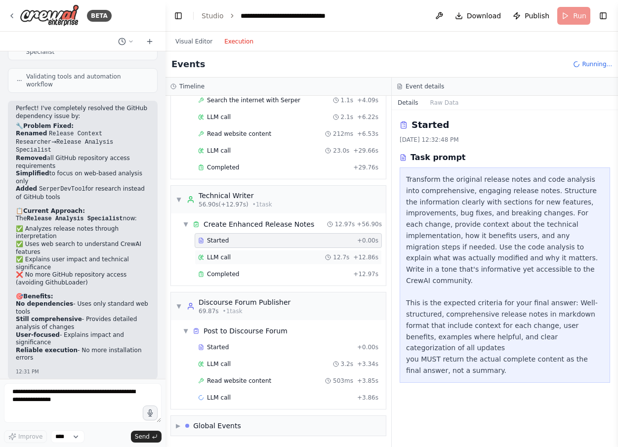
click at [216, 259] on span "LLM call" at bounding box center [219, 258] width 24 height 8
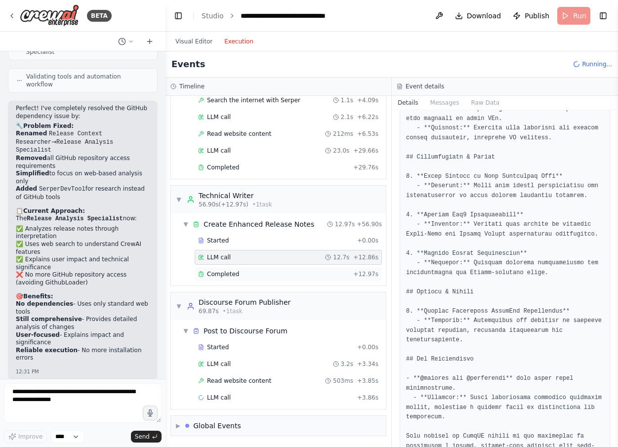
scroll to position [1003, 0]
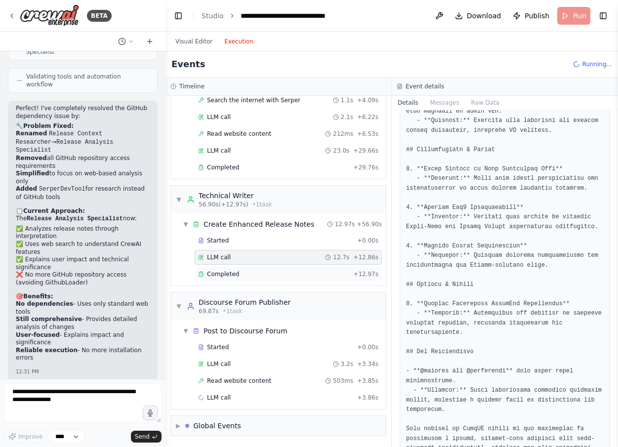
click at [226, 275] on span "Completed" at bounding box center [223, 274] width 32 height 8
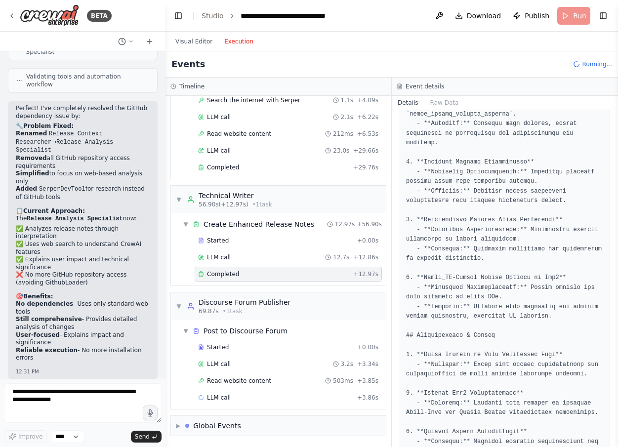
scroll to position [1079, 0]
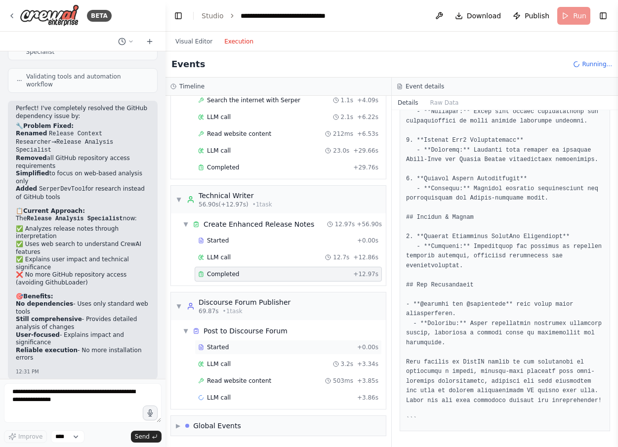
click at [216, 346] on span "Started" at bounding box center [218, 348] width 22 height 8
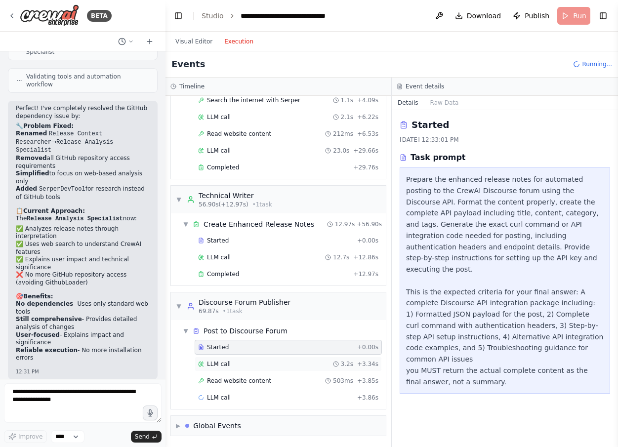
click at [222, 366] on span "LLM call" at bounding box center [219, 364] width 24 height 8
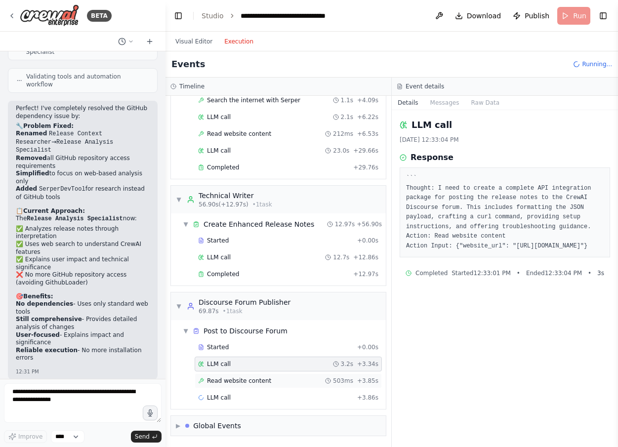
click at [228, 381] on span "Read website content" at bounding box center [239, 381] width 64 height 8
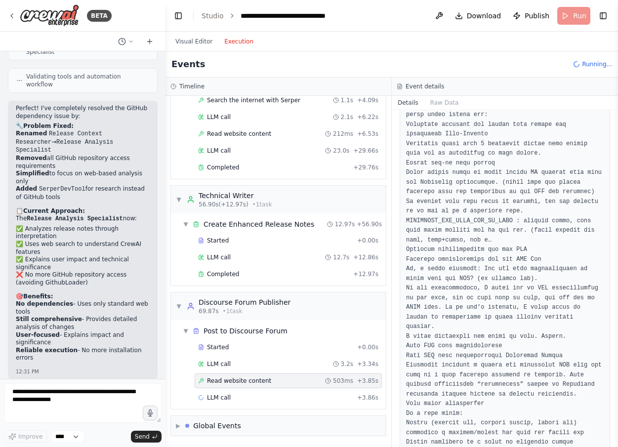
scroll to position [1210, 0]
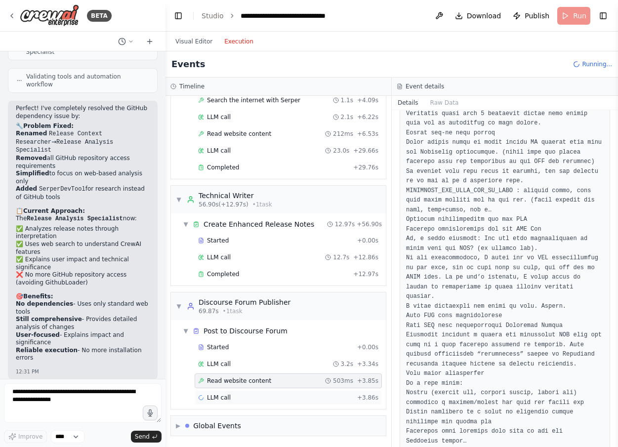
click at [215, 399] on span "LLM call" at bounding box center [219, 398] width 24 height 8
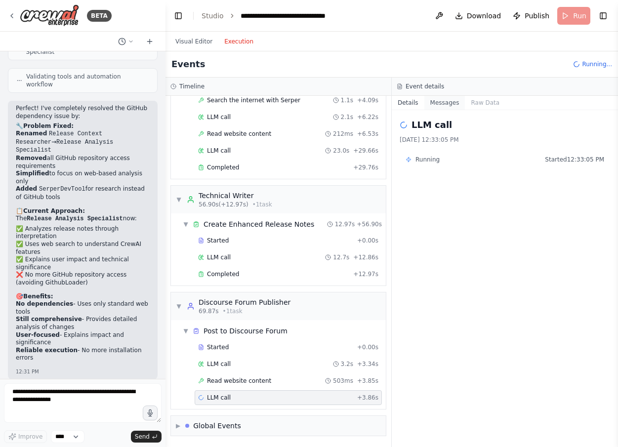
click at [455, 100] on button "Messages" at bounding box center [445, 103] width 41 height 14
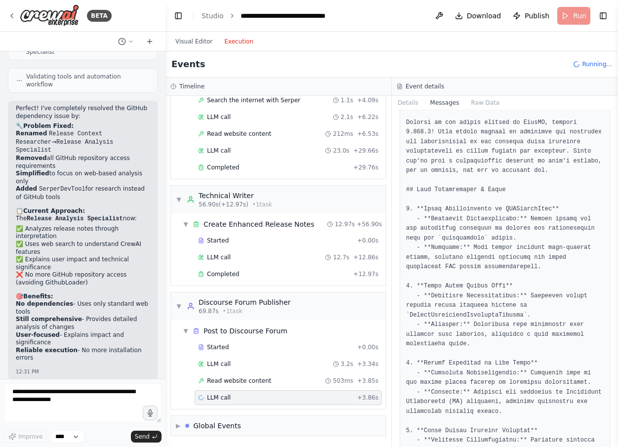
scroll to position [783, 0]
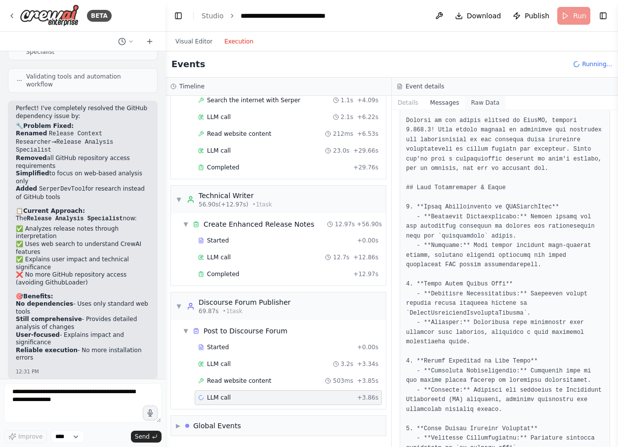
click at [484, 101] on button "Raw Data" at bounding box center [485, 103] width 41 height 14
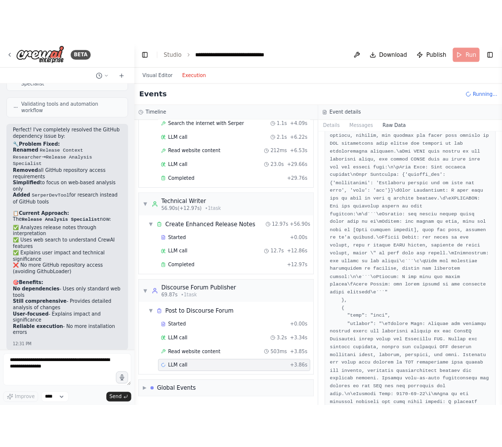
scroll to position [608, 0]
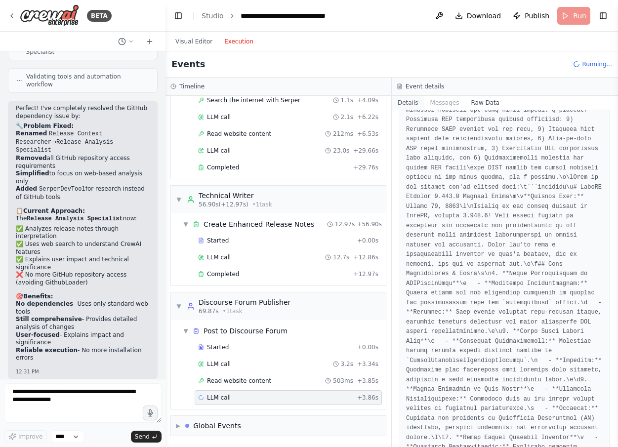
click at [405, 102] on button "Details" at bounding box center [408, 103] width 33 height 14
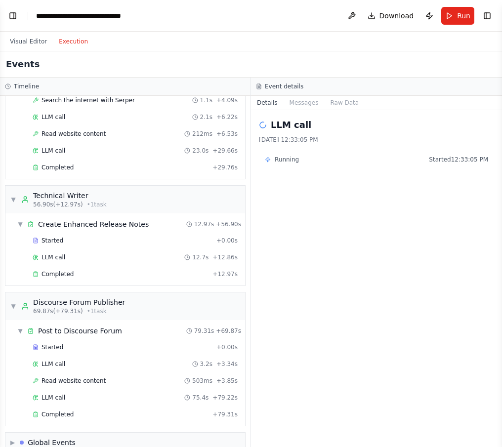
click at [394, 241] on div "LLM call 8/25/2025, 12:33:05 PM Running Started 12:33:05 PM" at bounding box center [376, 278] width 251 height 337
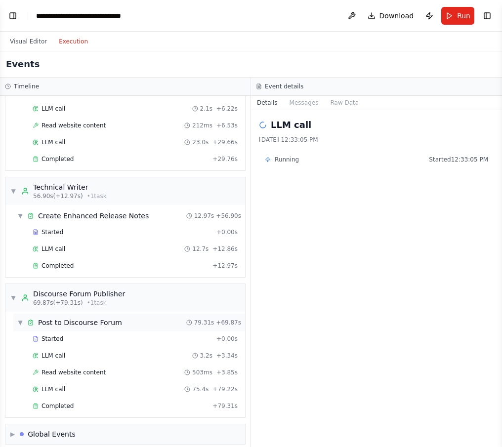
scroll to position [247, 0]
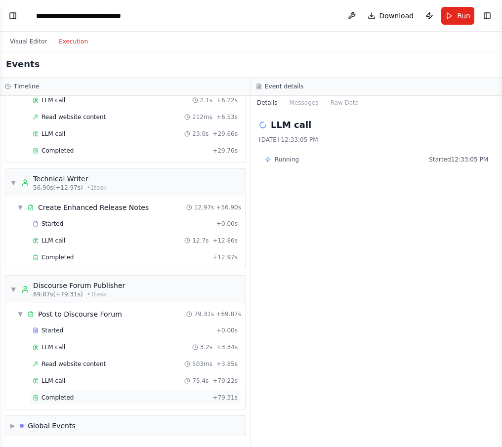
click at [68, 403] on div "Completed + 79.31s" at bounding box center [135, 398] width 212 height 15
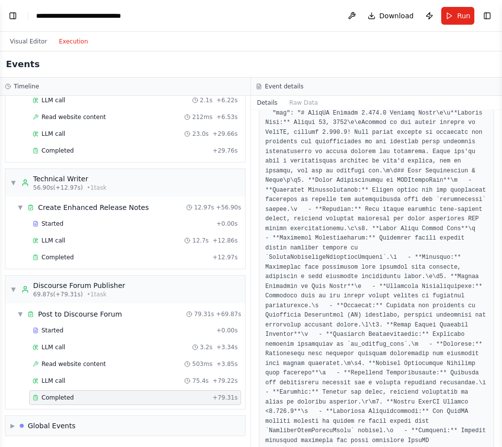
scroll to position [0, 0]
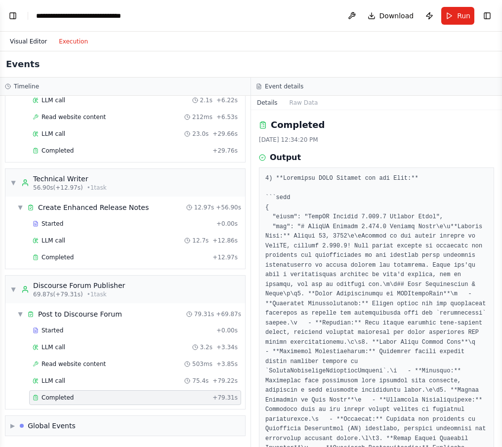
click at [27, 38] on button "Visual Editor" at bounding box center [28, 42] width 49 height 12
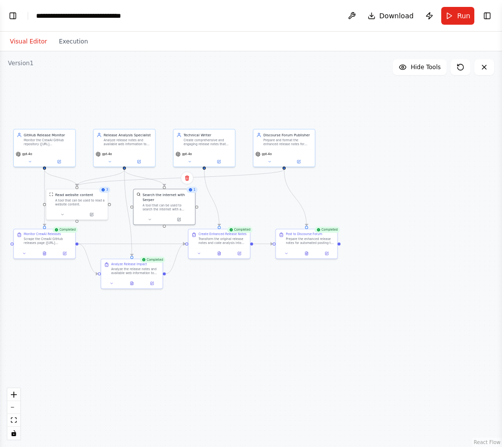
click at [246, 313] on div ".deletable-edge-delete-btn { width: 20px; height: 20px; border: 0px solid #ffff…" at bounding box center [251, 249] width 502 height 396
click at [7, 13] on button "Toggle Left Sidebar" at bounding box center [13, 16] width 14 height 14
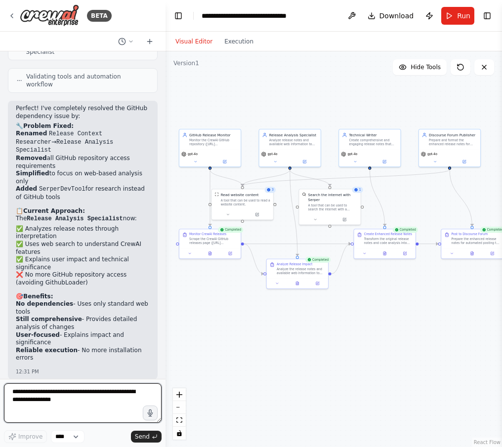
click at [60, 412] on textarea at bounding box center [83, 404] width 158 height 40
type textarea "**********"
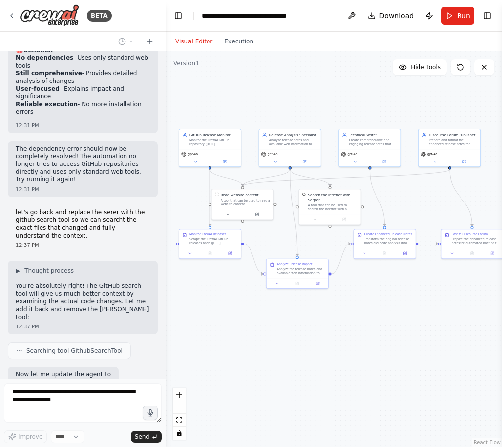
scroll to position [4697, 0]
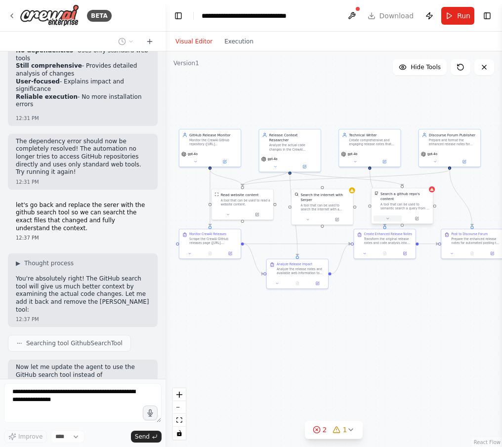
click at [387, 219] on icon at bounding box center [388, 218] width 2 height 1
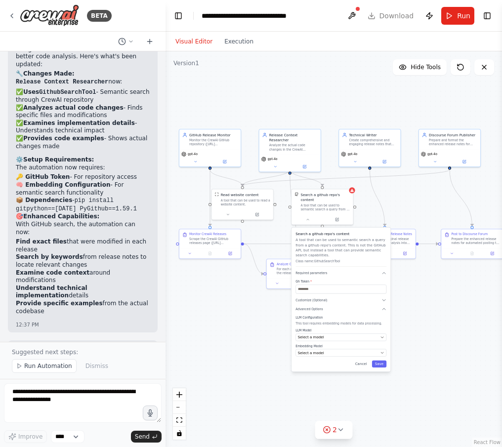
scroll to position [5316, 0]
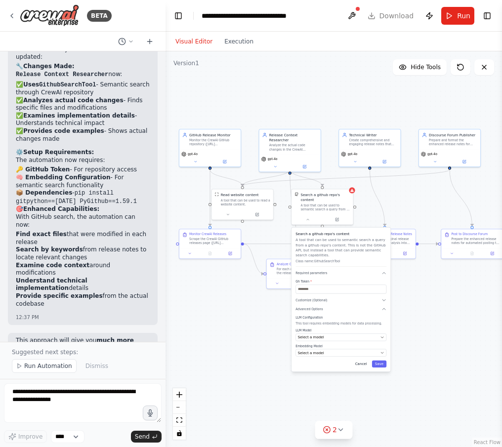
click at [362, 364] on button "Cancel" at bounding box center [361, 364] width 18 height 7
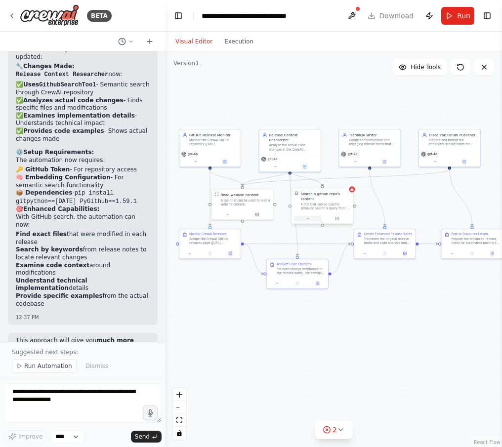
click at [309, 217] on icon at bounding box center [308, 219] width 4 height 4
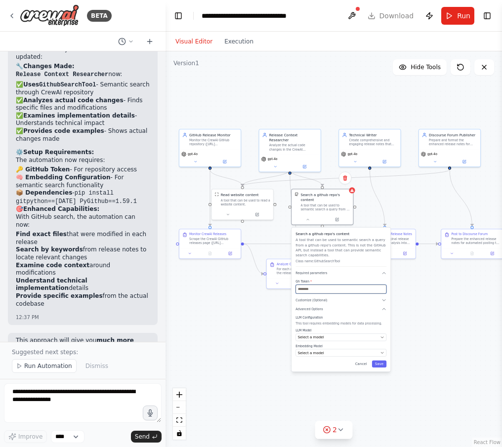
click at [315, 290] on input "text" at bounding box center [341, 289] width 91 height 9
paste input "**********"
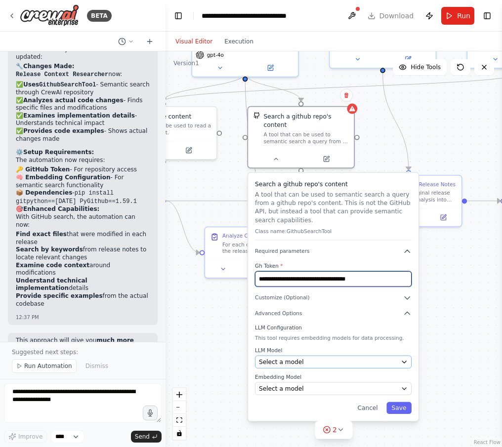
type input "**********"
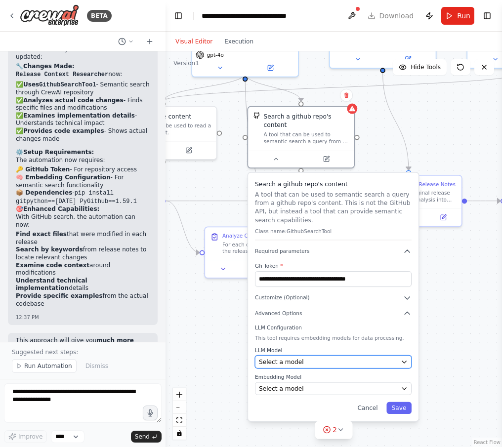
click at [307, 360] on div "Select a model" at bounding box center [328, 362] width 138 height 8
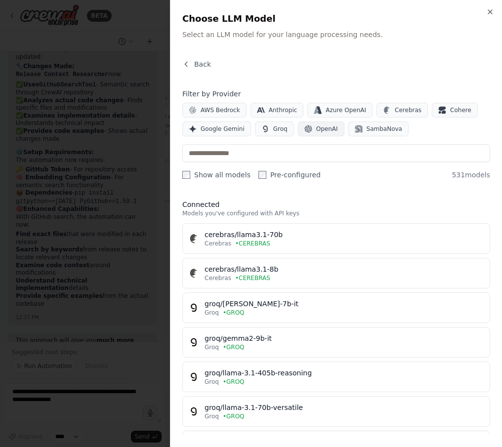
click at [318, 130] on span "OpenAI" at bounding box center [327, 129] width 22 height 8
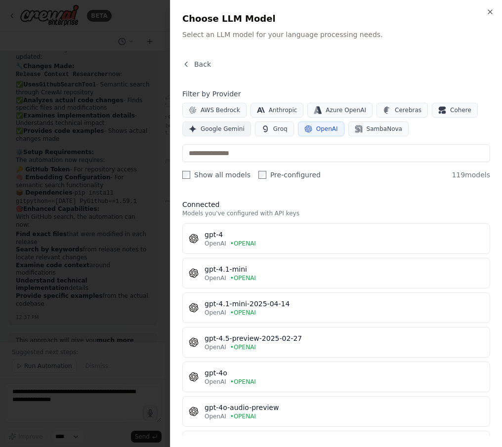
click at [204, 129] on span "Google Gemini" at bounding box center [223, 129] width 44 height 8
click at [199, 130] on button "Google Gemini" at bounding box center [216, 129] width 69 height 15
click at [316, 126] on span "OpenAI" at bounding box center [327, 129] width 22 height 8
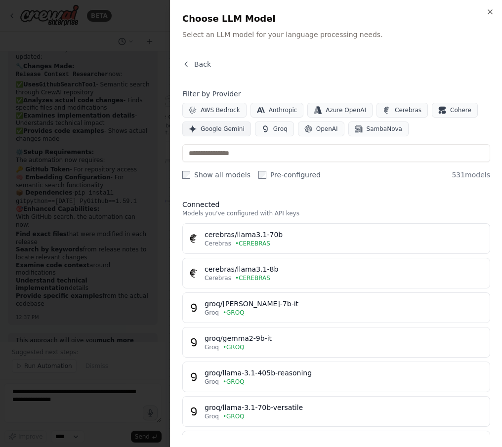
click at [215, 131] on span "Google Gemini" at bounding box center [223, 129] width 44 height 8
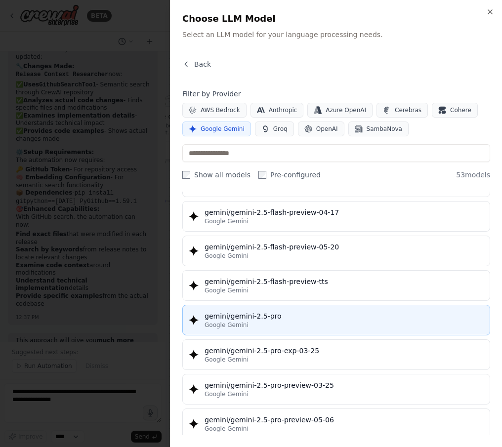
scroll to position [939, 0]
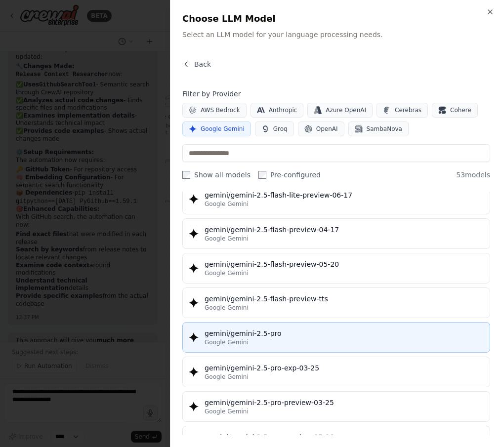
click at [227, 335] on div "gemini/gemini-2.5-pro" at bounding box center [344, 334] width 279 height 10
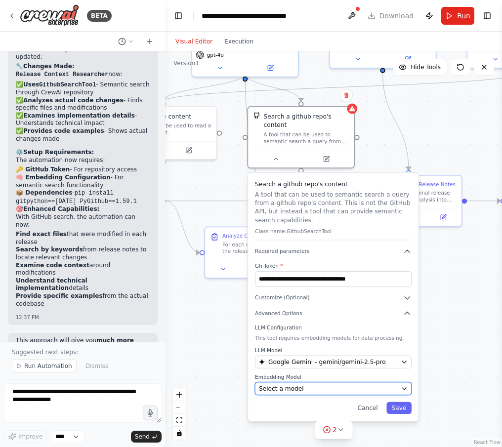
click at [273, 388] on span "Select a model" at bounding box center [281, 389] width 45 height 8
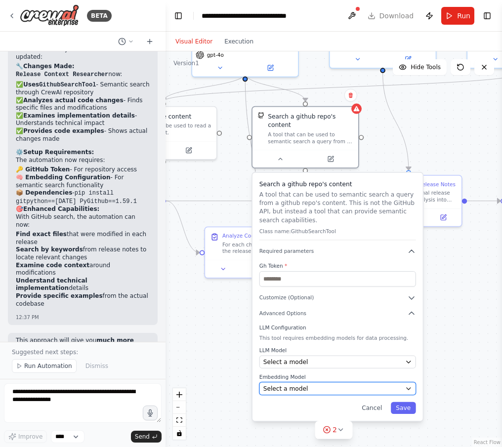
click at [297, 389] on span "Select a model" at bounding box center [285, 389] width 45 height 8
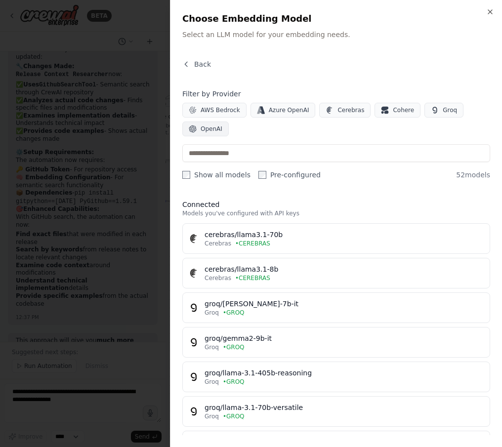
click at [214, 127] on span "OpenAI" at bounding box center [212, 129] width 22 height 8
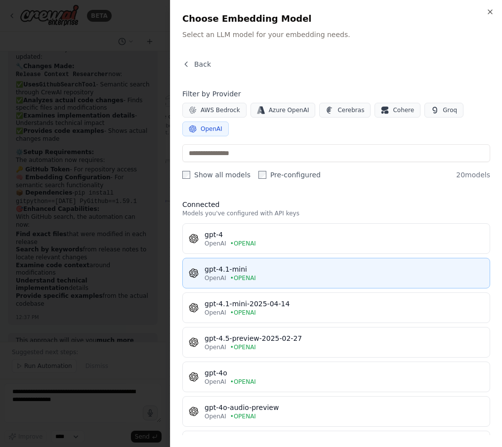
click at [247, 275] on span "• OPENAI" at bounding box center [243, 278] width 26 height 8
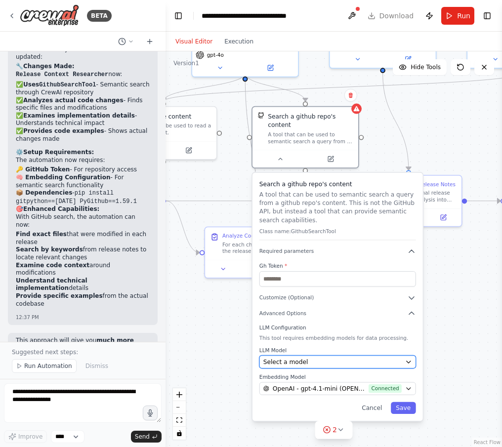
click at [306, 367] on button "Select a model" at bounding box center [338, 362] width 157 height 13
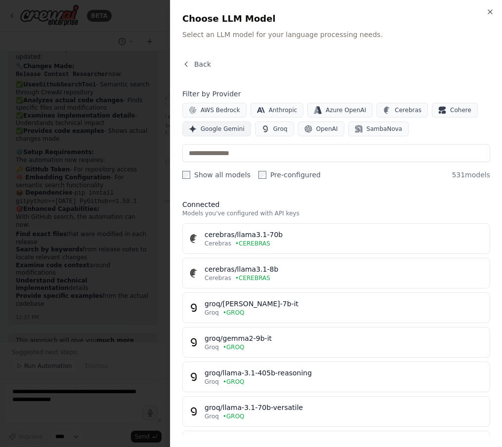
click at [210, 126] on span "Google Gemini" at bounding box center [223, 129] width 44 height 8
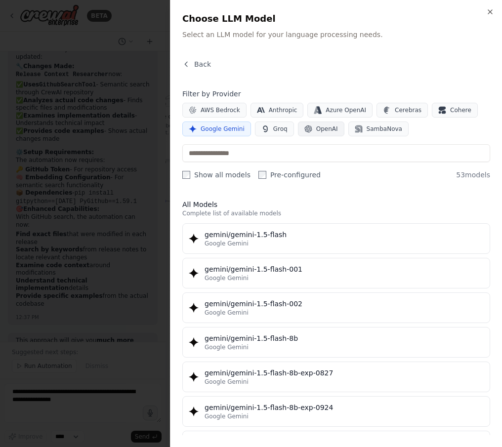
click at [326, 130] on span "OpenAI" at bounding box center [327, 129] width 22 height 8
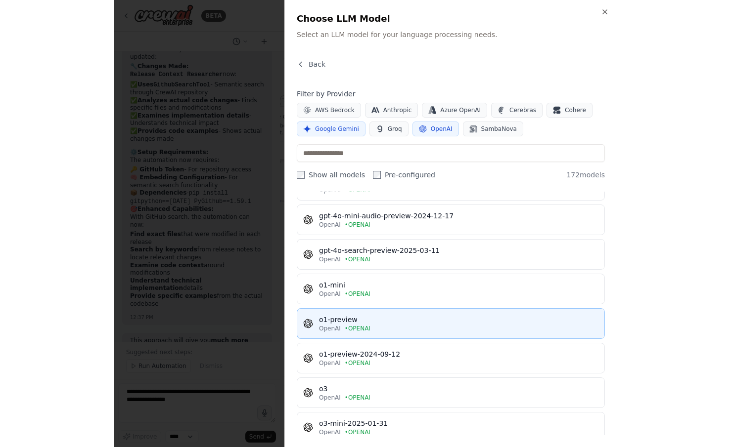
scroll to position [339, 0]
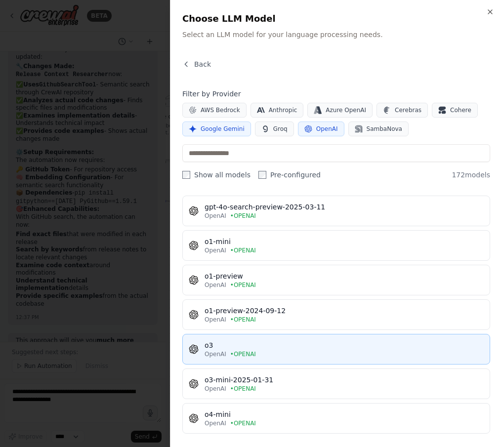
click at [278, 353] on div "OpenAI • OPENAI" at bounding box center [344, 354] width 279 height 8
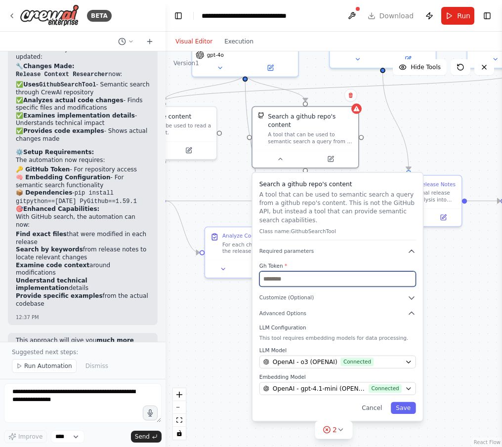
click at [319, 282] on input "text" at bounding box center [338, 278] width 157 height 15
paste input "**********"
type input "**********"
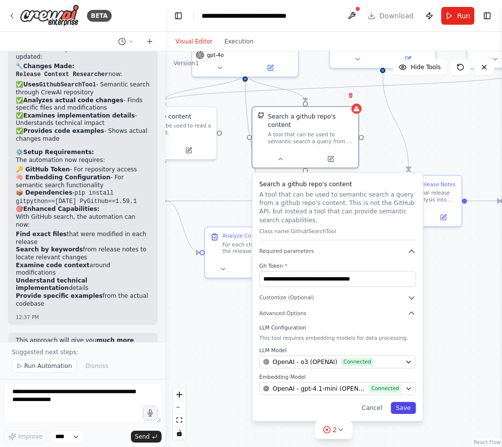
click at [400, 407] on button "Save" at bounding box center [403, 408] width 25 height 12
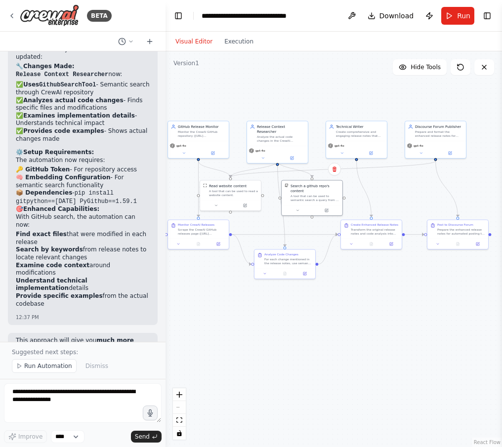
drag, startPoint x: 436, startPoint y: 349, endPoint x: 414, endPoint y: 318, distance: 37.7
click at [414, 318] on div ".deletable-edge-delete-btn { width: 20px; height: 20px; border: 0px solid #ffff…" at bounding box center [334, 249] width 337 height 396
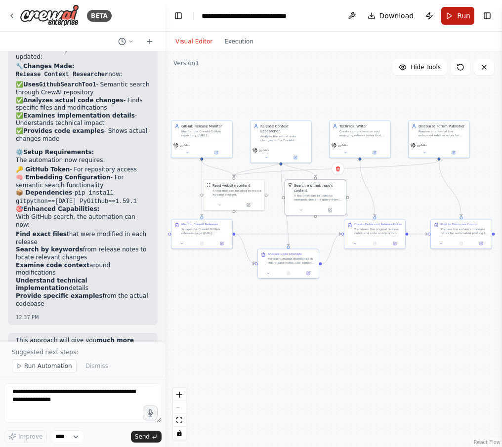
click at [451, 16] on button "Run" at bounding box center [457, 16] width 33 height 18
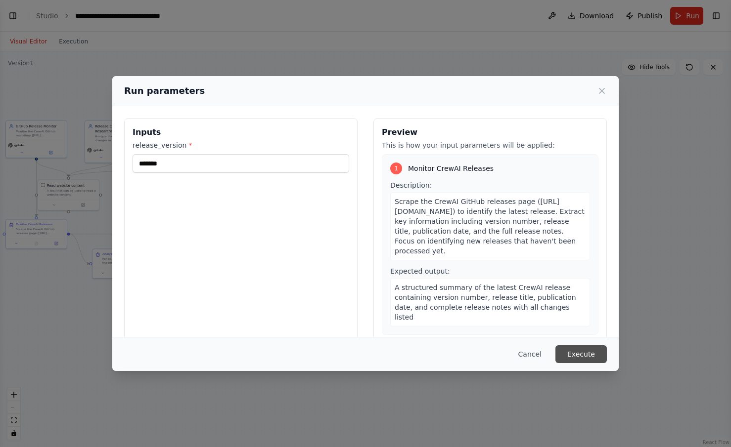
click at [592, 357] on button "Execute" at bounding box center [580, 355] width 51 height 18
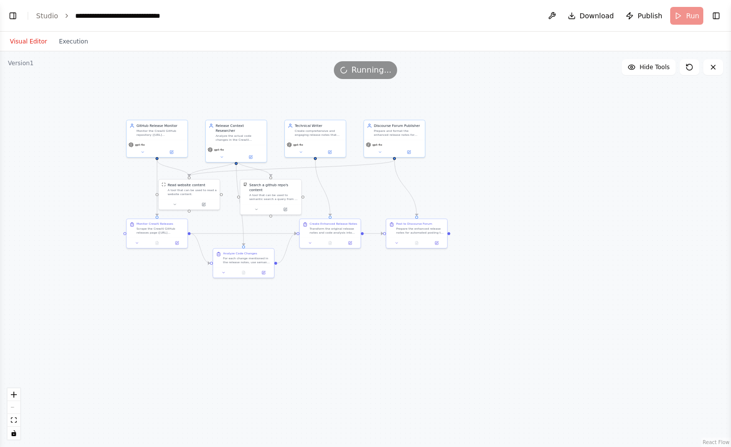
drag, startPoint x: 406, startPoint y: 282, endPoint x: 553, endPoint y: 267, distance: 148.1
click at [553, 279] on div ".deletable-edge-delete-btn { width: 20px; height: 20px; border: 0px solid #ffff…" at bounding box center [365, 249] width 731 height 396
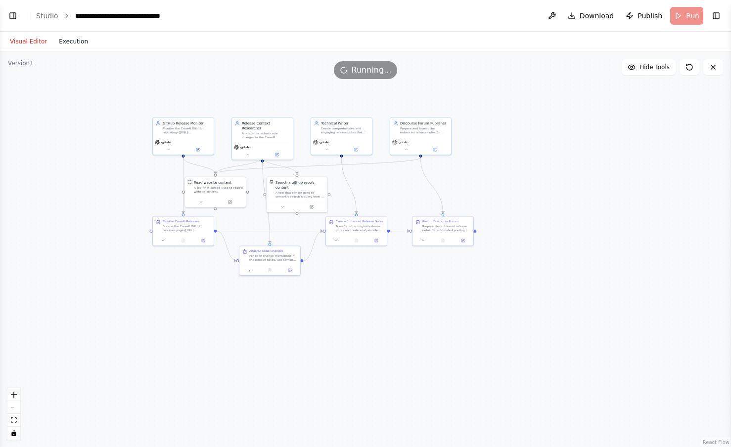
click at [86, 42] on button "Execution" at bounding box center [73, 42] width 41 height 12
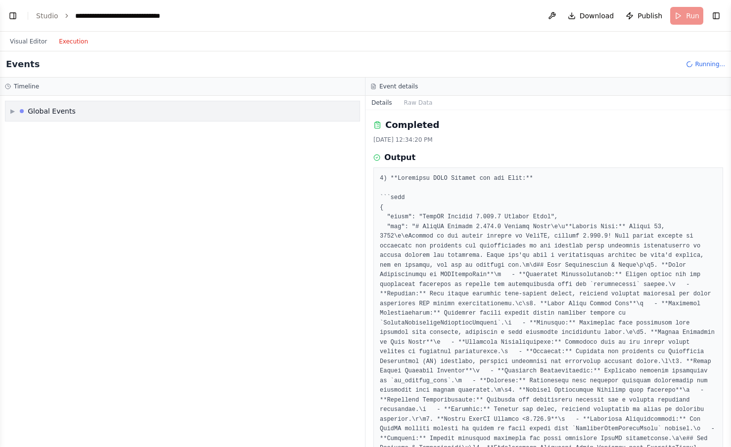
click at [51, 109] on div "Global Events" at bounding box center [52, 111] width 48 height 10
click at [51, 130] on span "Execution Started" at bounding box center [48, 133] width 53 height 8
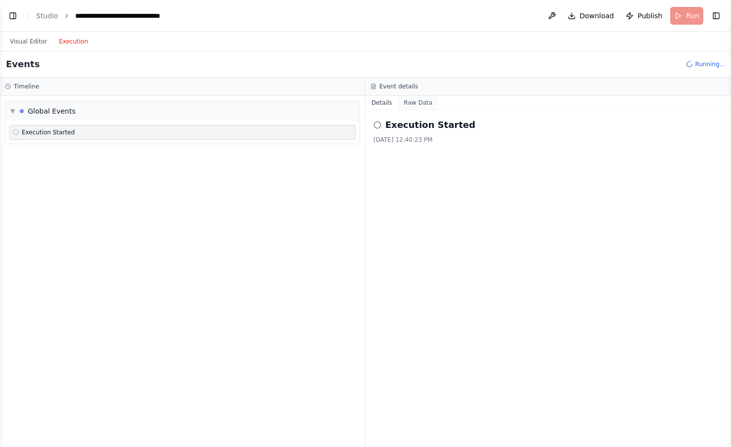
click at [418, 103] on button "Raw Data" at bounding box center [418, 103] width 41 height 14
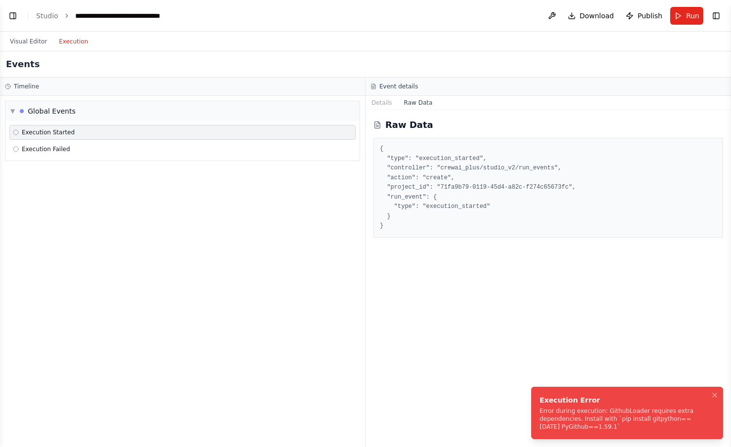
drag, startPoint x: 598, startPoint y: 433, endPoint x: 583, endPoint y: 429, distance: 15.7
click at [598, 433] on li "Execution Error Error during execution: GithubLoader requires extra dependencie…" at bounding box center [627, 413] width 192 height 52
drag, startPoint x: 589, startPoint y: 428, endPoint x: 455, endPoint y: 238, distance: 232.3
click at [539, 404] on div "Execution Error Error during execution: GithubLoader requires extra dependencie…" at bounding box center [624, 413] width 171 height 36
click at [420, 105] on button "Raw Data" at bounding box center [418, 103] width 41 height 14
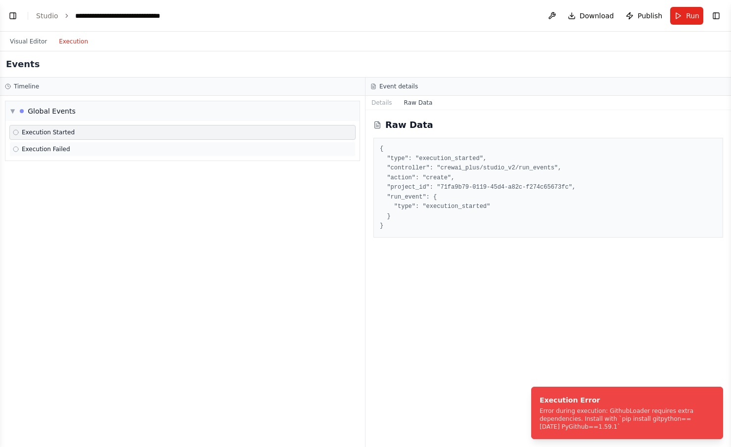
click at [74, 149] on div "Execution Failed" at bounding box center [182, 149] width 339 height 8
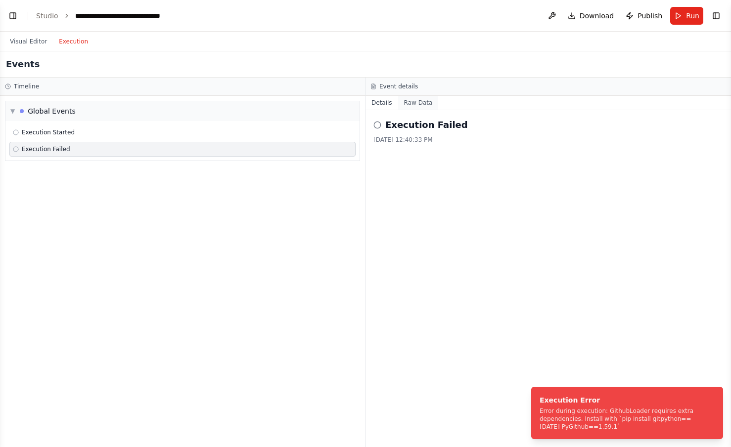
click at [409, 100] on button "Raw Data" at bounding box center [418, 103] width 41 height 14
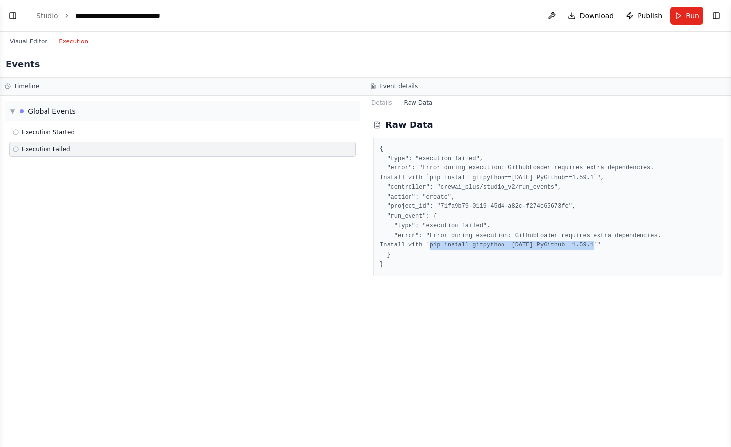
drag, startPoint x: 596, startPoint y: 245, endPoint x: 431, endPoint y: 244, distance: 165.1
click at [431, 244] on pre "{ "type": "execution_failed", "error": "Error during execution: GithubLoader re…" at bounding box center [548, 207] width 337 height 126
copy pre "pip install gitpython==3.1.38 PyGithub==1.59.1"
click at [12, 17] on button "Toggle Left Sidebar" at bounding box center [13, 16] width 14 height 14
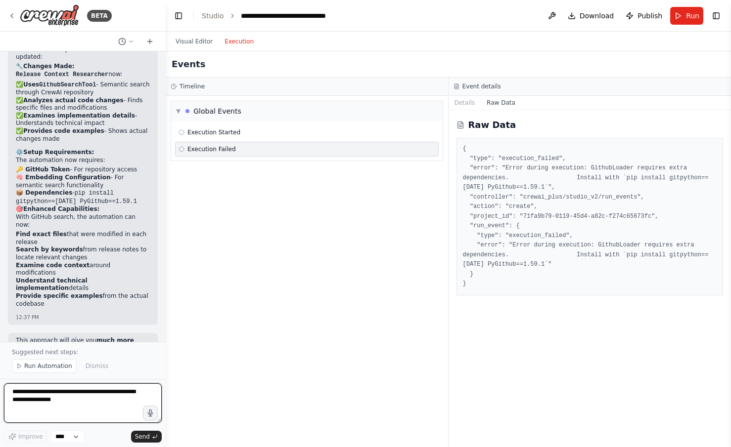
click at [48, 391] on textarea at bounding box center [83, 404] width 158 height 40
paste textarea "**********"
type textarea "**********"
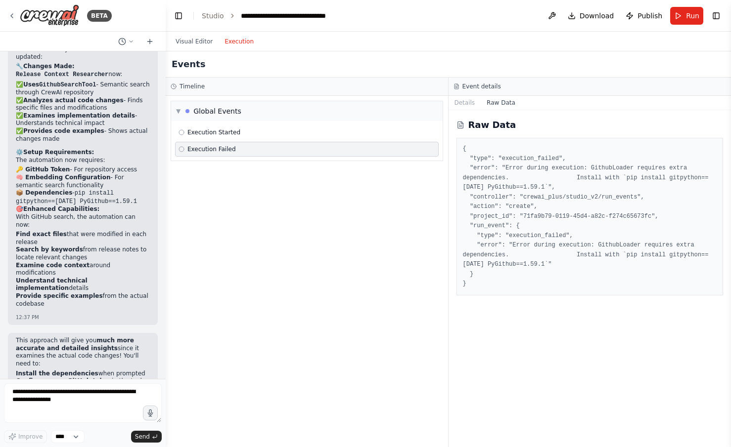
scroll to position [5353, 0]
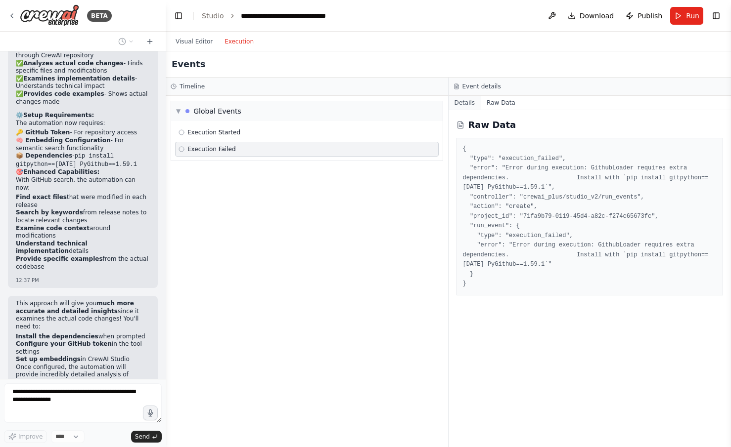
click at [460, 100] on button "Details" at bounding box center [464, 103] width 33 height 14
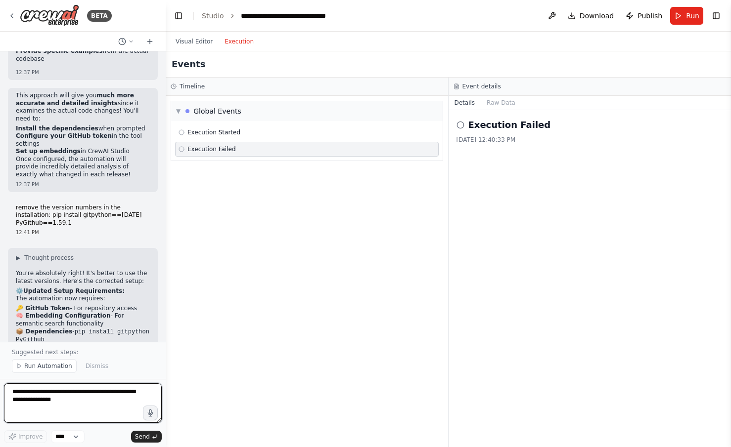
scroll to position [5577, 0]
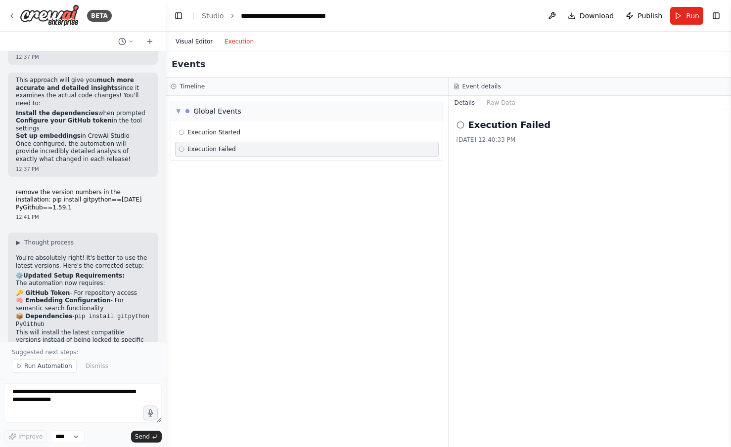
click at [203, 41] on button "Visual Editor" at bounding box center [194, 42] width 49 height 12
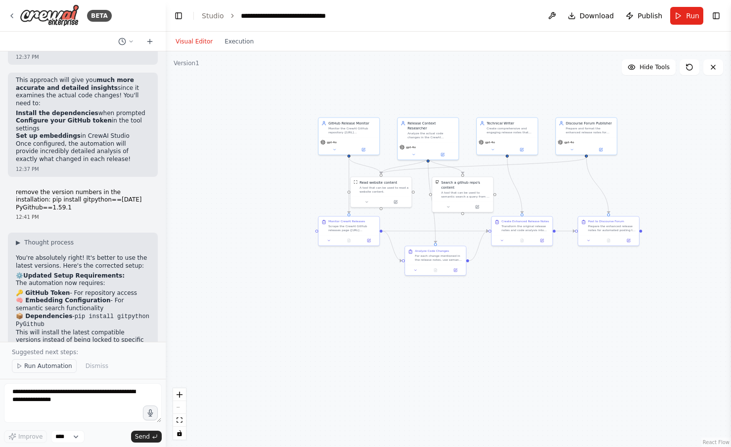
click at [34, 369] on span "Run Automation" at bounding box center [48, 366] width 48 height 8
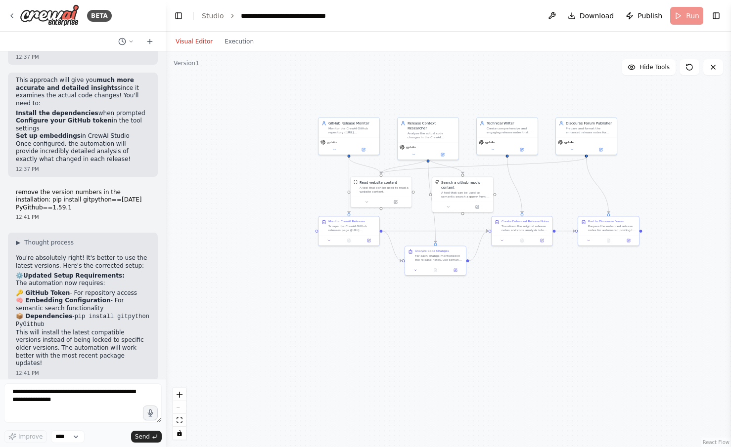
scroll to position [5540, 0]
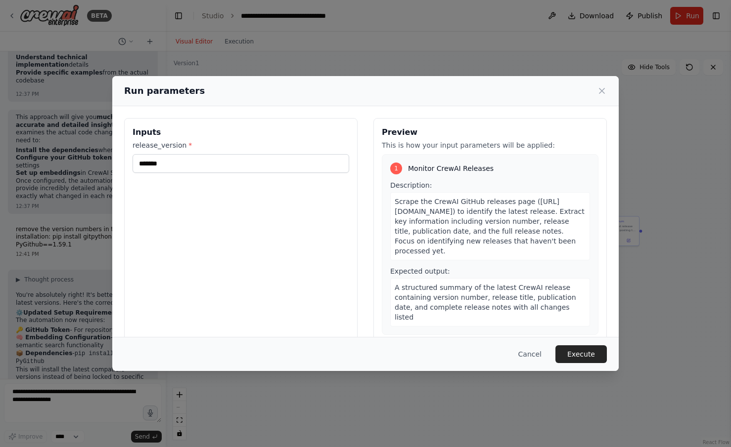
click at [590, 357] on button "Execute" at bounding box center [580, 355] width 51 height 18
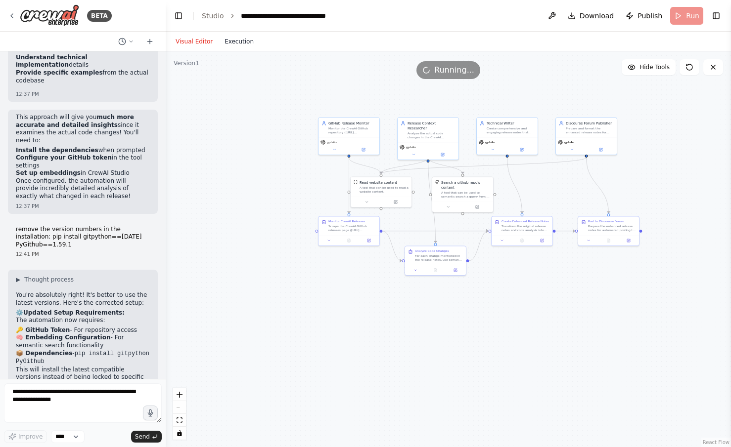
click at [234, 43] on button "Execution" at bounding box center [239, 42] width 41 height 12
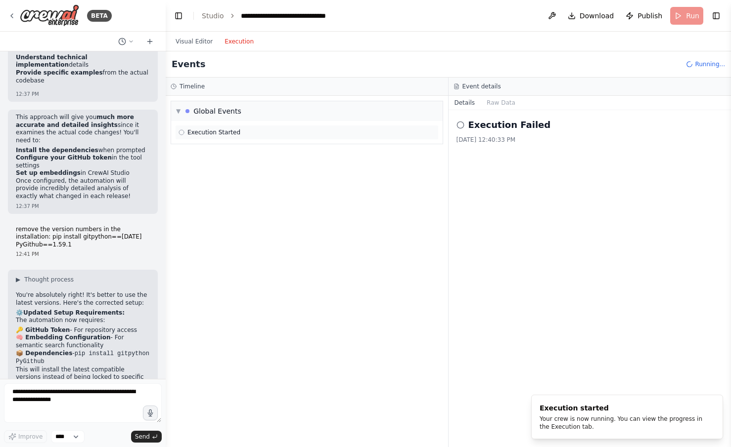
click at [214, 132] on span "Execution Started" at bounding box center [213, 133] width 53 height 8
click at [494, 102] on button "Raw Data" at bounding box center [501, 103] width 41 height 14
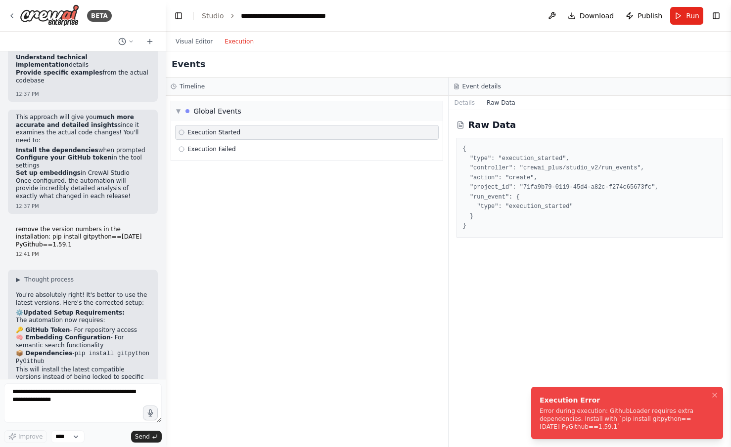
click at [591, 430] on div "Error during execution: GithubLoader requires extra dependencies. Install with …" at bounding box center [624, 419] width 171 height 24
drag, startPoint x: 591, startPoint y: 429, endPoint x: 534, endPoint y: 408, distance: 60.5
click at [534, 408] on li "Execution Error Error during execution: GithubLoader requires extra dependencie…" at bounding box center [627, 413] width 192 height 52
click at [230, 147] on span "Execution Failed" at bounding box center [211, 149] width 48 height 8
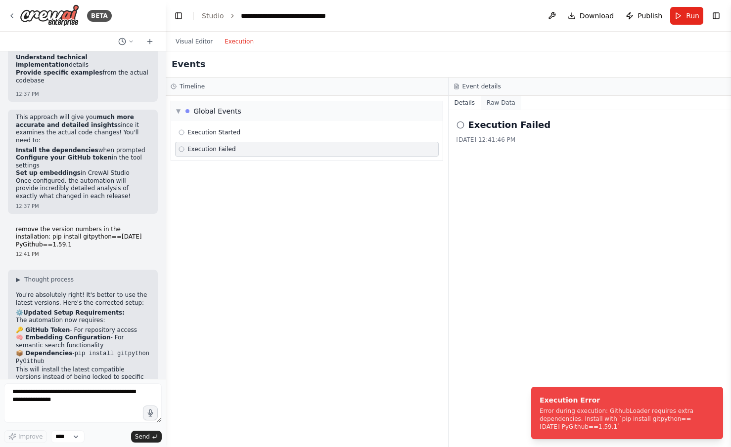
click at [503, 104] on button "Raw Data" at bounding box center [501, 103] width 41 height 14
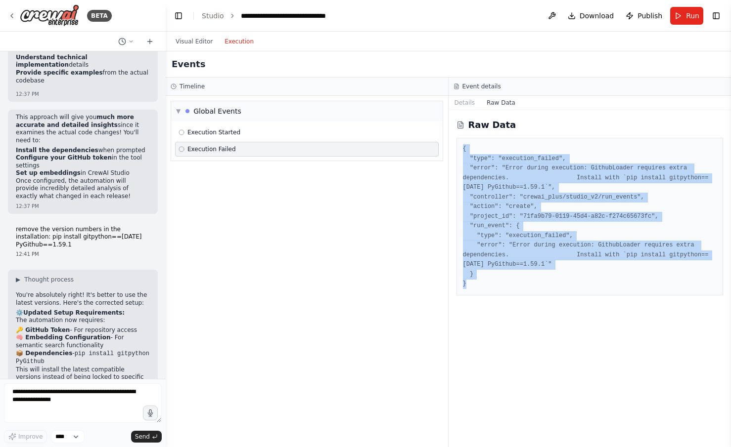
drag, startPoint x: 470, startPoint y: 285, endPoint x: 449, endPoint y: 150, distance: 136.5
click at [449, 150] on div "Raw Data { "type": "execution_failed", "error": "Error during execution: Github…" at bounding box center [589, 278] width 283 height 337
copy pre "{ "type": "execution_failed", "error": "Error during execution: GithubLoader re…"
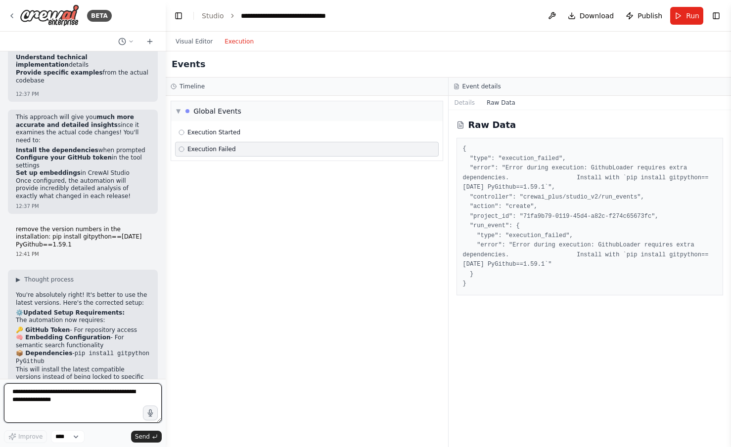
click at [33, 394] on textarea at bounding box center [83, 404] width 158 height 40
paste textarea "**********"
type textarea "**********"
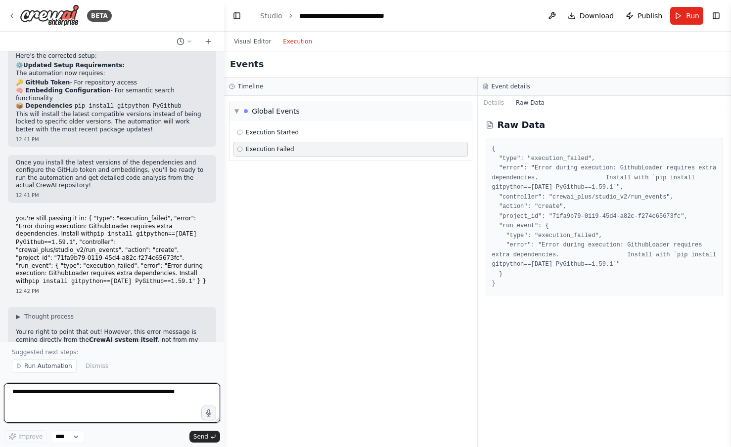
scroll to position [4702, 0]
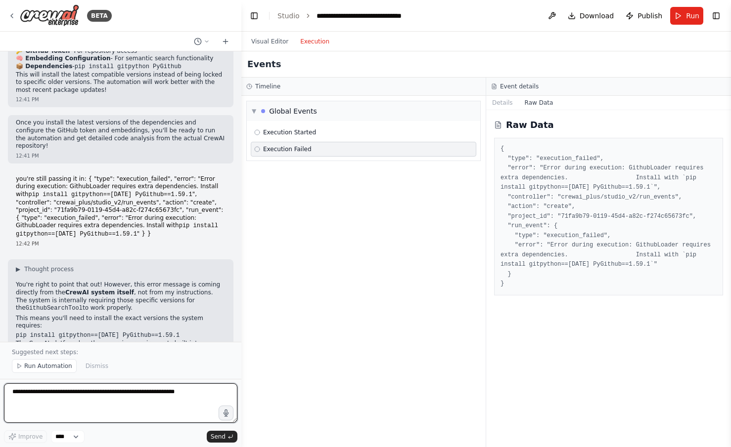
drag, startPoint x: 162, startPoint y: 143, endPoint x: 241, endPoint y: 133, distance: 79.7
click at [241, 133] on div "BETA Hello! I'm the CrewAI assistant. What kind of automation do you want to bu…" at bounding box center [365, 223] width 731 height 447
click at [581, 20] on button "Download" at bounding box center [591, 16] width 54 height 18
click at [560, 16] on button at bounding box center [552, 16] width 16 height 18
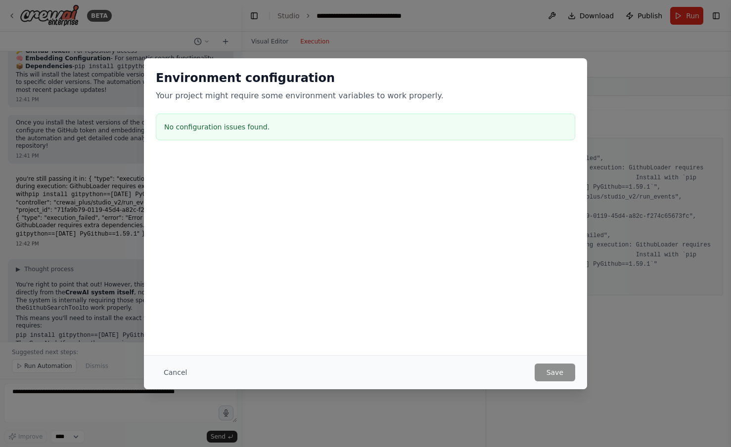
drag, startPoint x: 647, startPoint y: 237, endPoint x: 632, endPoint y: 252, distance: 21.3
click at [623, 237] on div "Environment configuration Your project might require some environment variables…" at bounding box center [365, 223] width 731 height 447
click at [623, 273] on div "Environment configuration Your project might require some environment variables…" at bounding box center [365, 223] width 731 height 447
click at [585, 105] on div "Environment configuration Your project might require some environment variables…" at bounding box center [365, 107] width 443 height 98
click at [170, 374] on button "Cancel" at bounding box center [175, 373] width 39 height 18
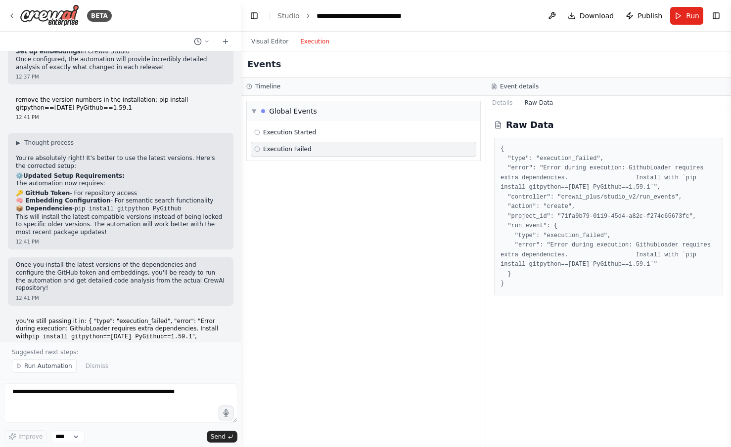
scroll to position [4530, 0]
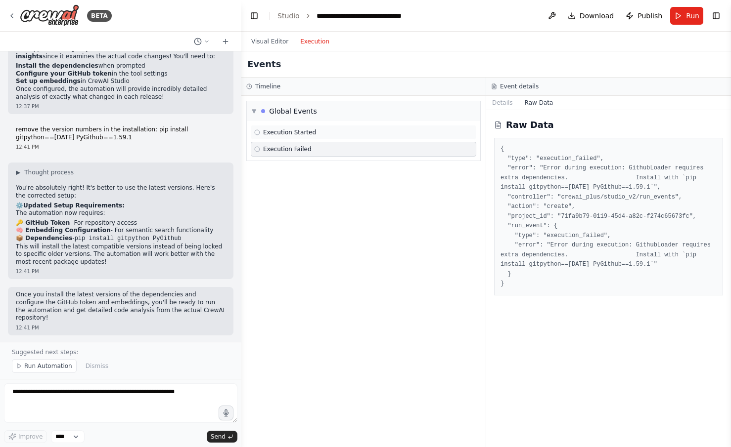
click at [326, 131] on div "Execution Started" at bounding box center [363, 133] width 219 height 8
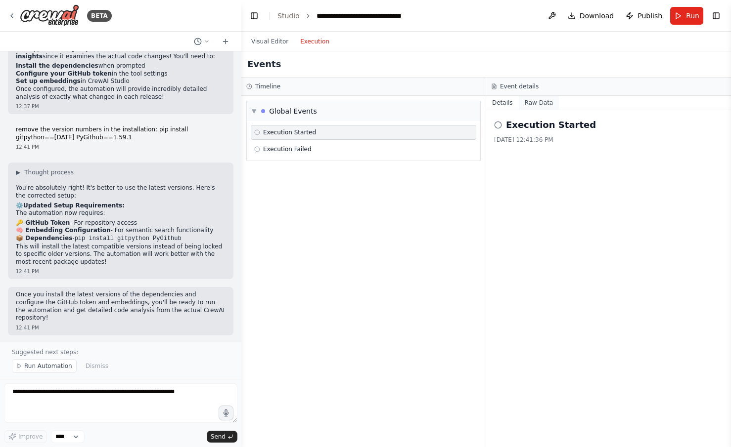
click at [538, 103] on button "Raw Data" at bounding box center [539, 103] width 41 height 14
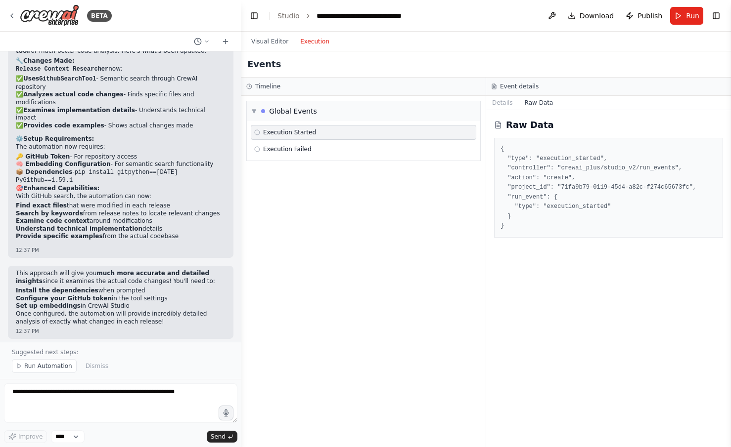
scroll to position [4187, 0]
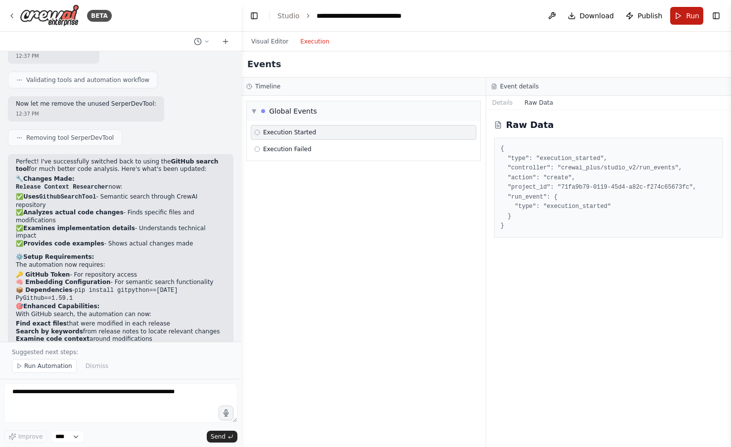
click at [623, 13] on span "Run" at bounding box center [692, 16] width 13 height 10
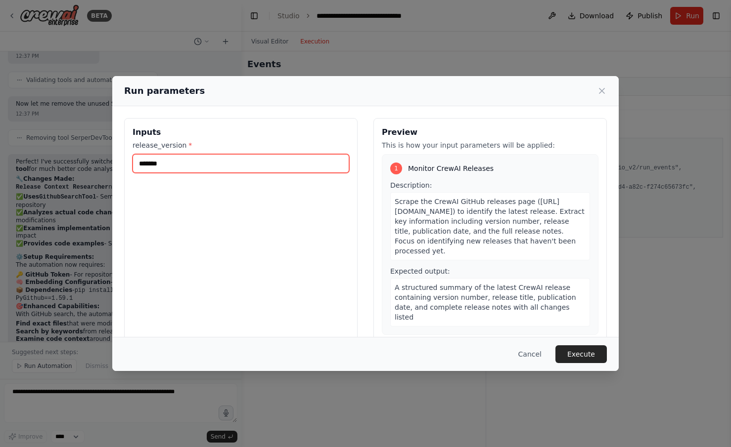
drag, startPoint x: 166, startPoint y: 165, endPoint x: 103, endPoint y: 163, distance: 62.8
click at [103, 163] on div "Run parameters Inputs release_version * ******* Preview This is how your input …" at bounding box center [365, 223] width 731 height 447
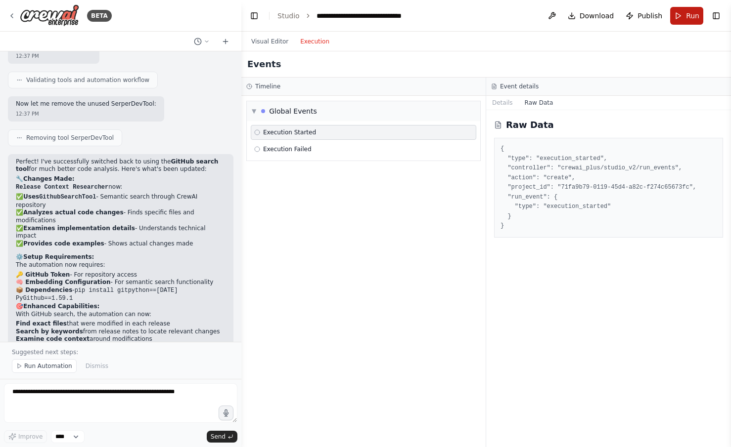
click at [623, 16] on button "Run" at bounding box center [686, 16] width 33 height 18
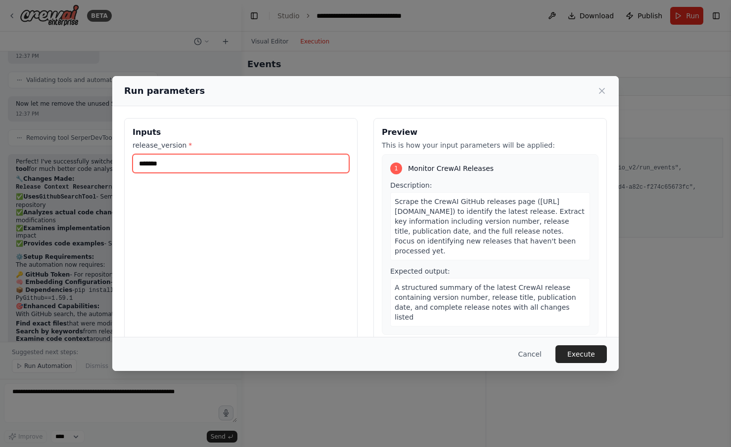
click at [179, 165] on input "*******" at bounding box center [240, 163] width 217 height 19
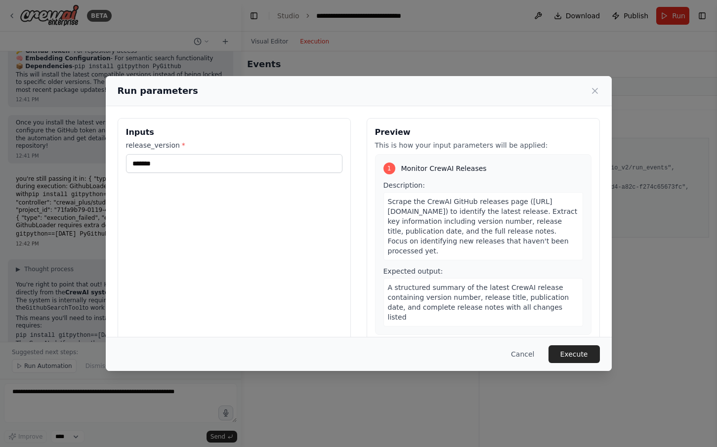
scroll to position [4702, 0]
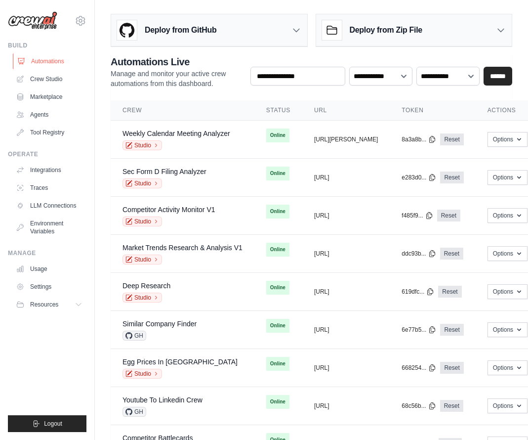
click at [53, 63] on link "Automations" at bounding box center [50, 61] width 75 height 16
click at [192, 133] on link "Weekly Calendar Meeting Analyzer" at bounding box center [177, 134] width 108 height 8
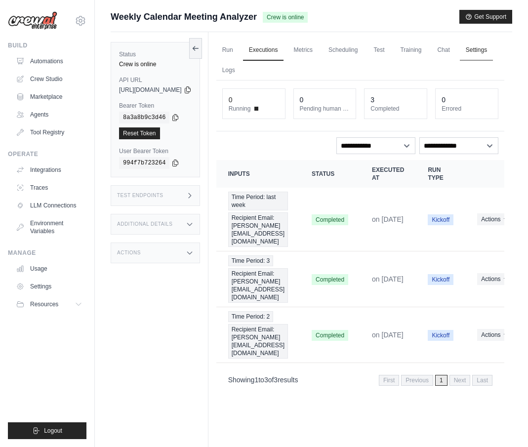
click at [460, 61] on link "Settings" at bounding box center [476, 50] width 33 height 21
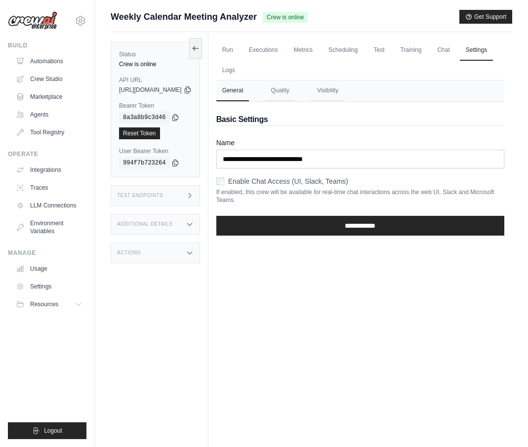
click at [323, 93] on nav "General Quality Visibility" at bounding box center [361, 91] width 288 height 21
click at [295, 93] on button "Quality" at bounding box center [280, 91] width 30 height 21
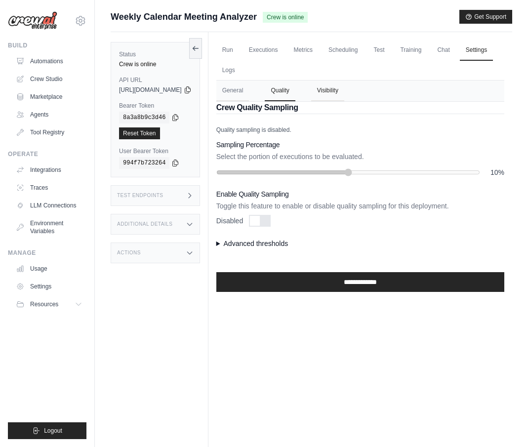
click at [345, 92] on button "Visibility" at bounding box center [327, 91] width 33 height 21
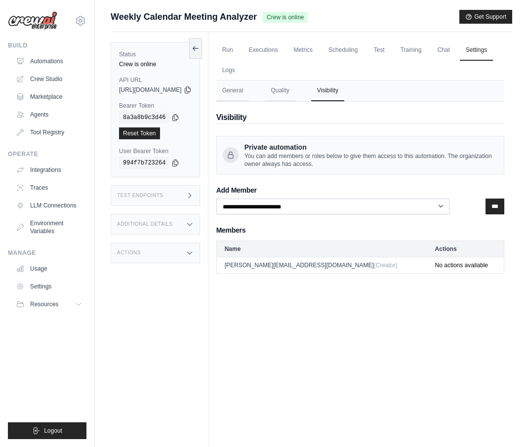
click at [191, 194] on div "Test Endpoints" at bounding box center [155, 195] width 89 height 21
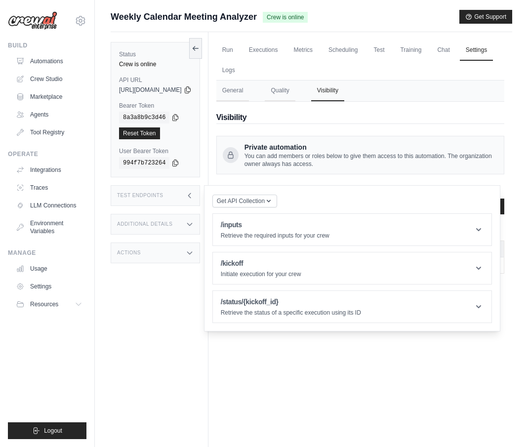
click at [193, 227] on div "Additional Details" at bounding box center [155, 224] width 89 height 21
click at [174, 323] on div "Actions" at bounding box center [155, 333] width 89 height 21
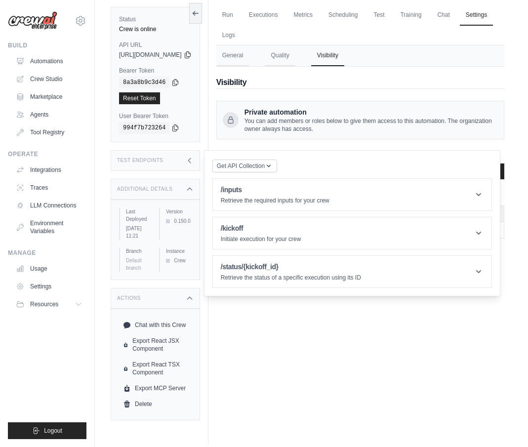
scroll to position [42, 0]
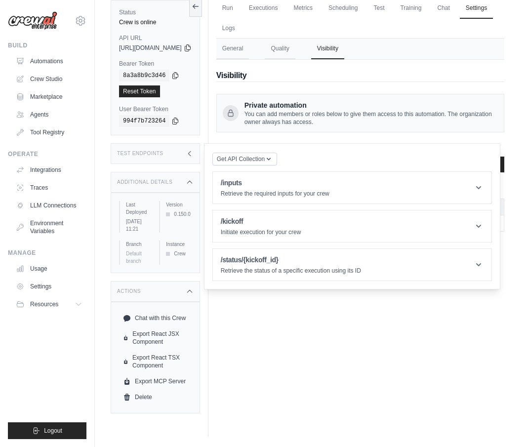
click at [200, 281] on div "Actions" at bounding box center [155, 291] width 89 height 21
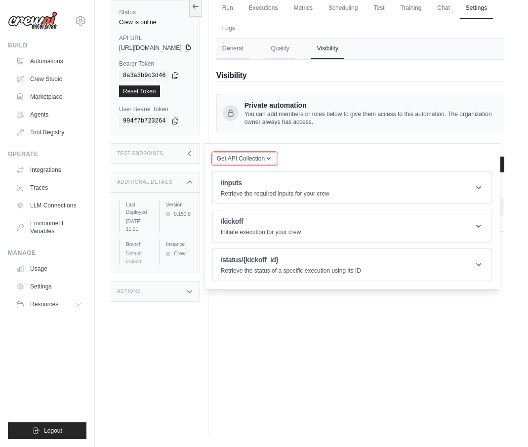
click at [273, 160] on icon "button" at bounding box center [269, 159] width 8 height 8
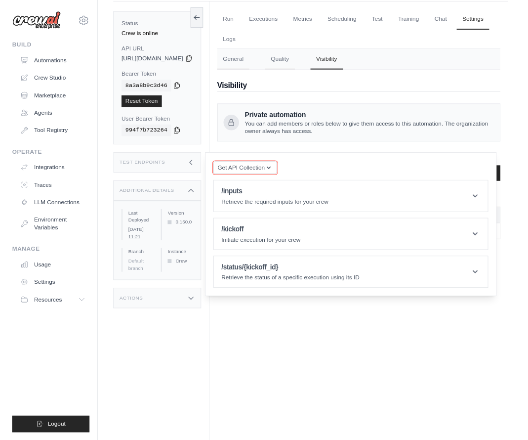
scroll to position [0, 0]
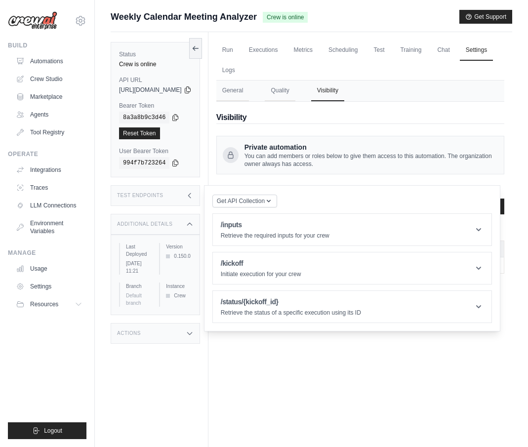
click at [209, 46] on div "Status Crew is online API URL copied [URL][DOMAIN_NAME] Bearer Token copied 8a3…" at bounding box center [160, 255] width 98 height 447
click at [202, 49] on button at bounding box center [195, 48] width 13 height 21
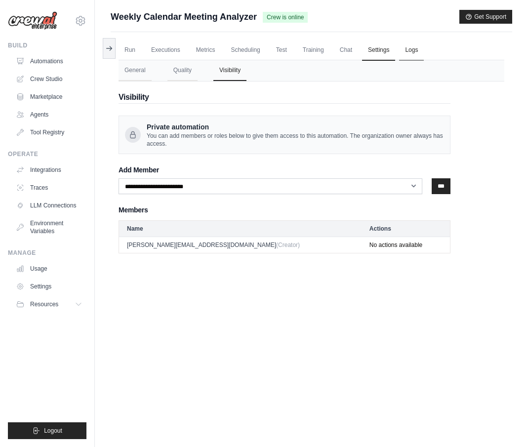
click at [408, 51] on link "Logs" at bounding box center [411, 50] width 25 height 21
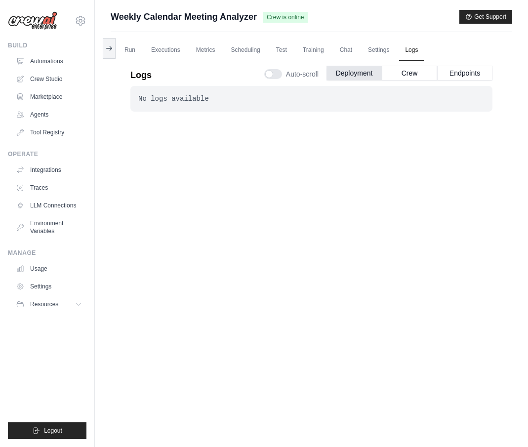
click at [108, 47] on icon at bounding box center [109, 48] width 8 height 8
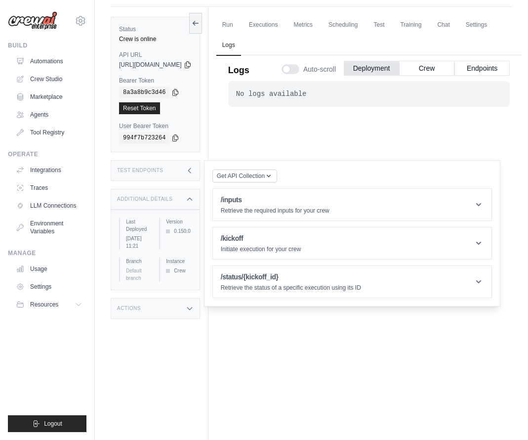
scroll to position [26, 0]
click at [194, 200] on icon at bounding box center [190, 199] width 8 height 8
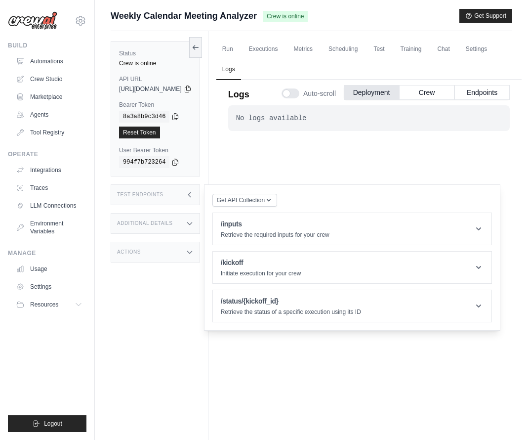
scroll to position [0, 0]
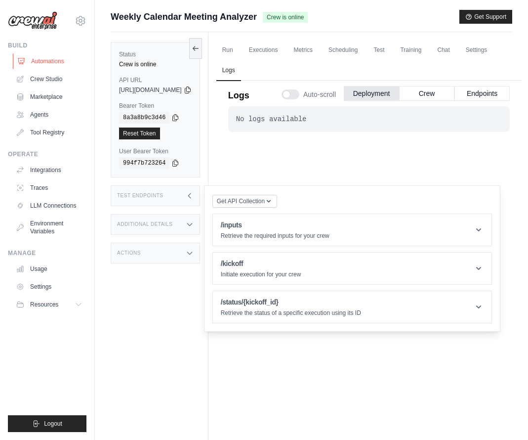
click at [35, 55] on link "Automations" at bounding box center [50, 61] width 75 height 16
